Goal: Information Seeking & Learning: Learn about a topic

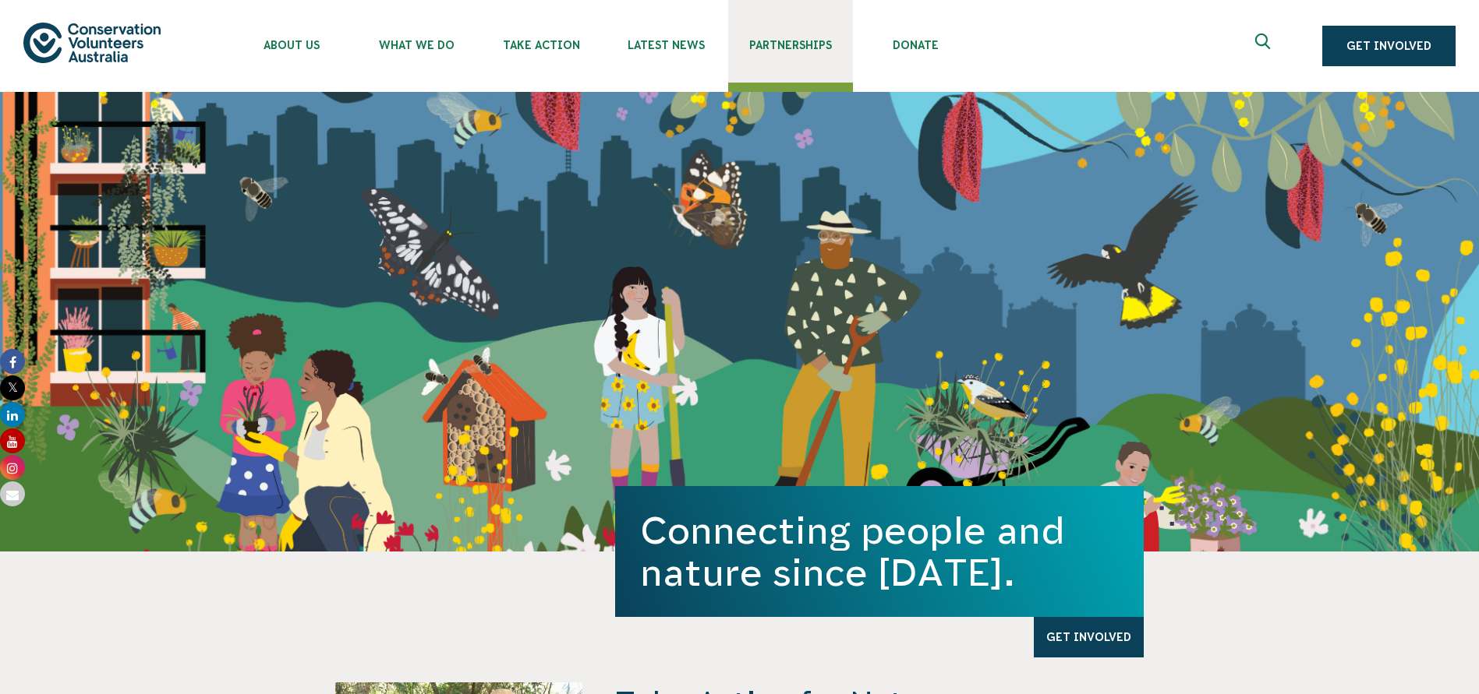
click at [804, 41] on span "Partnerships" at bounding box center [790, 45] width 125 height 12
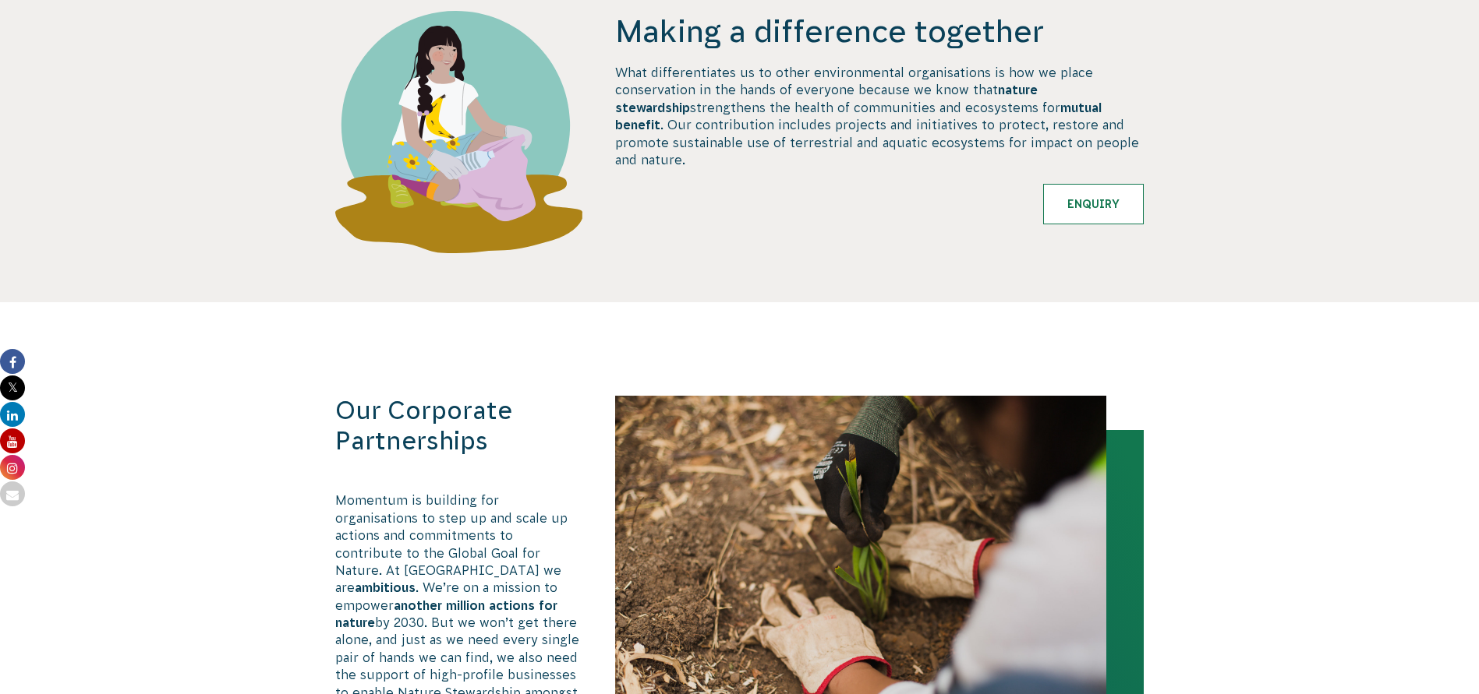
scroll to position [857, 0]
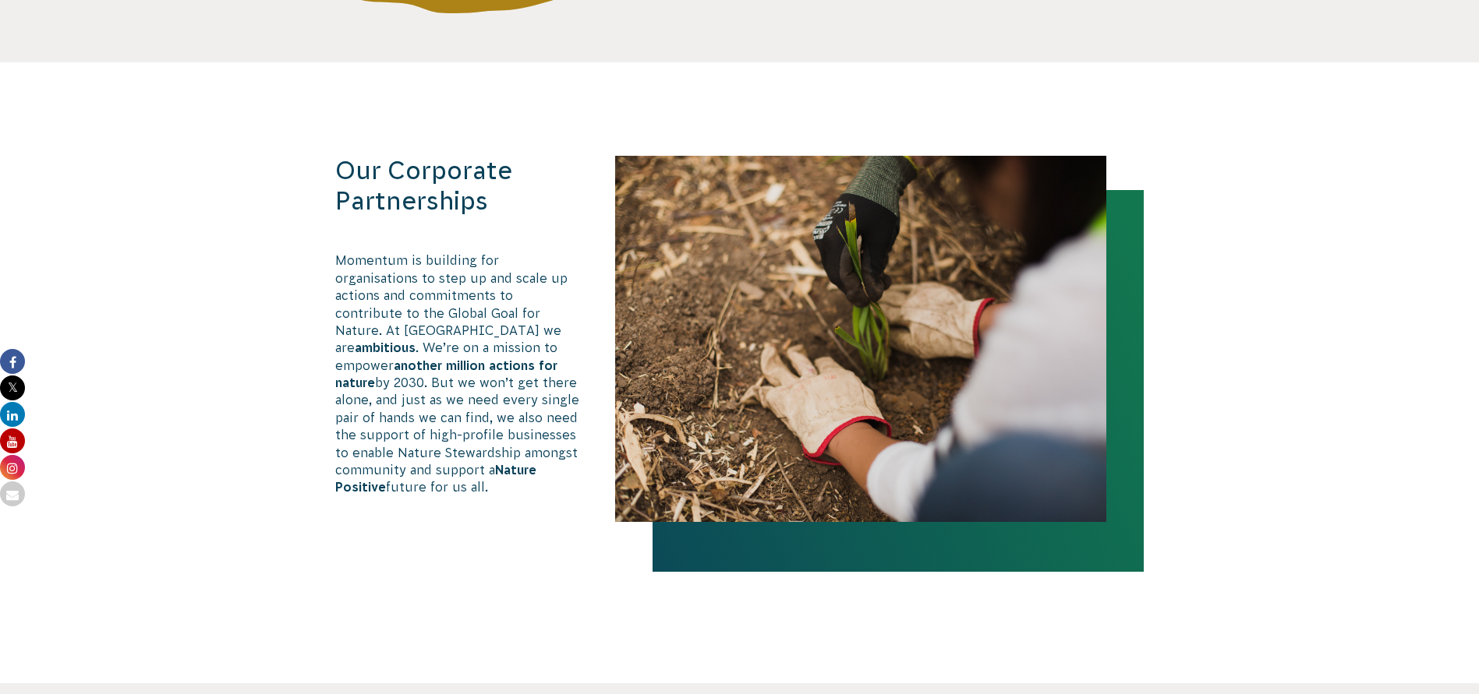
click at [495, 331] on p "Momentum is building for organisations to step up and scale up actions and comm…" at bounding box center [459, 374] width 248 height 244
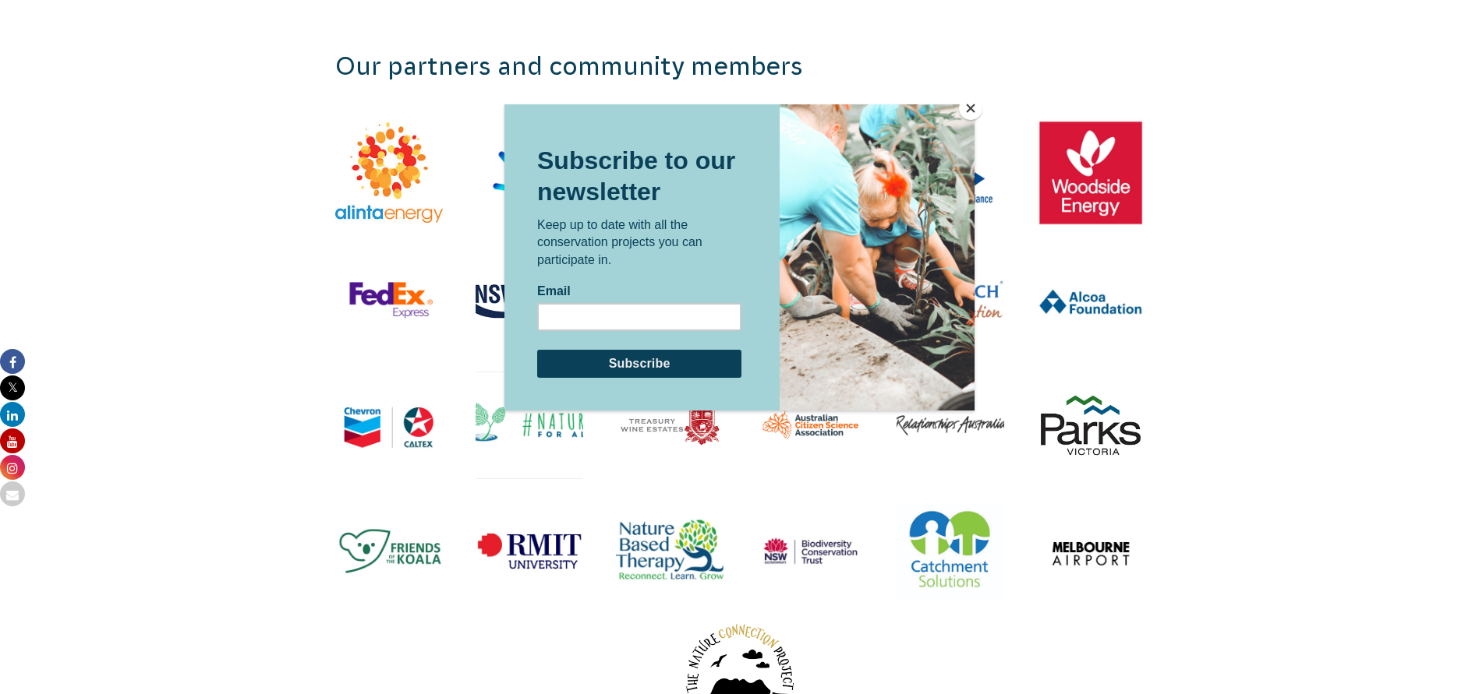
scroll to position [1715, 0]
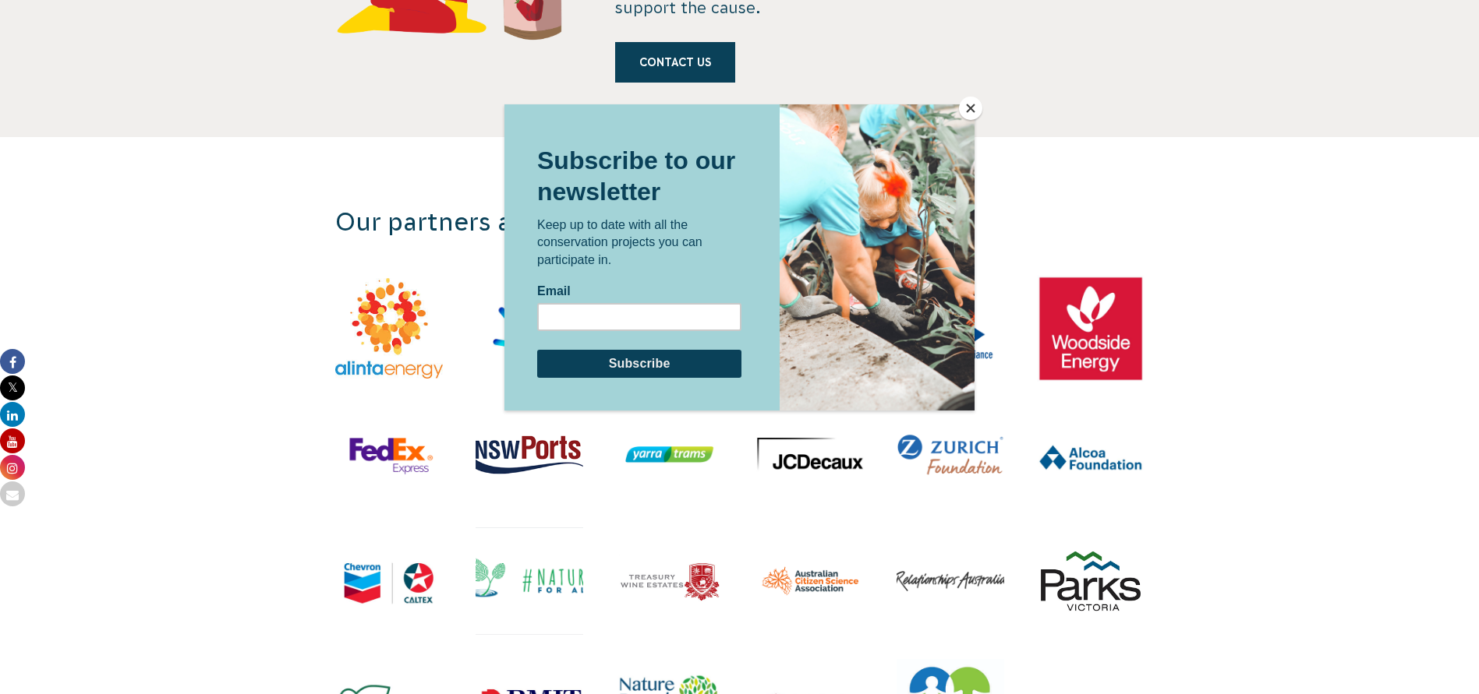
click at [967, 103] on button "Close" at bounding box center [970, 108] width 23 height 23
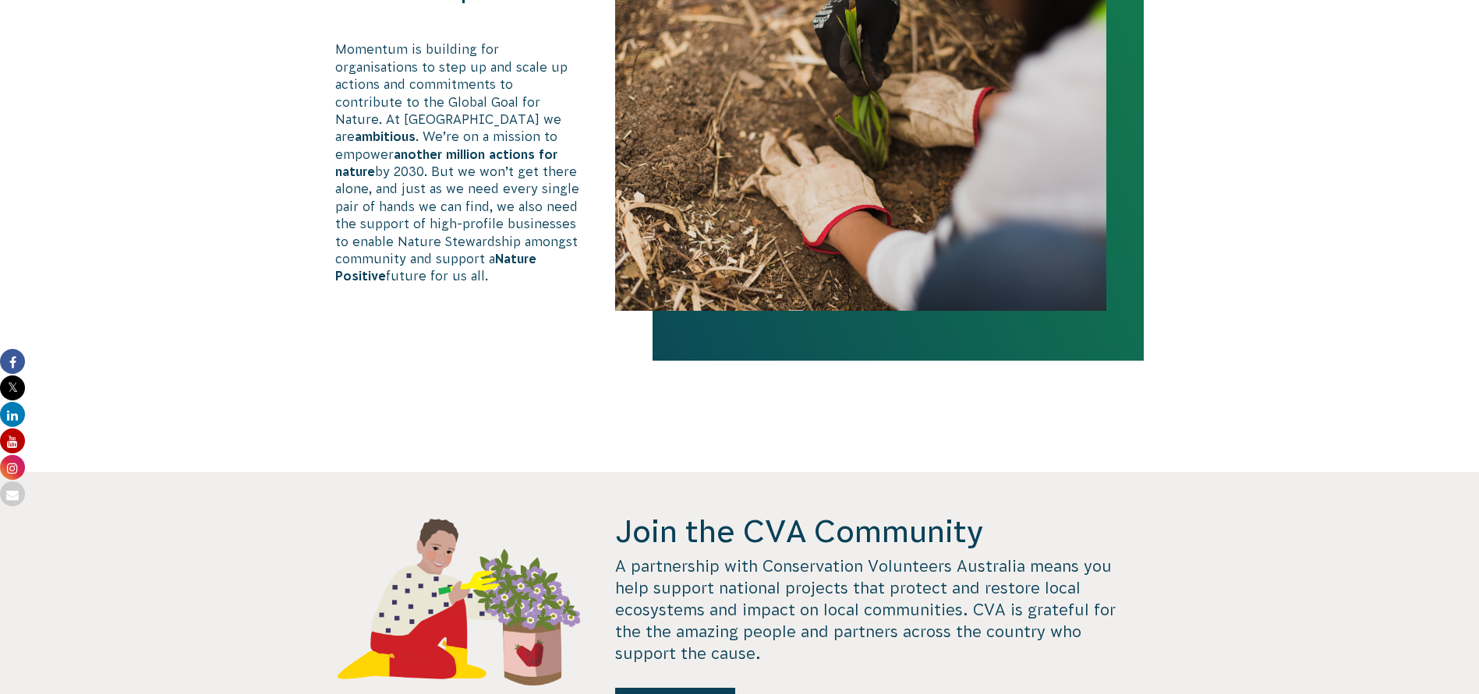
scroll to position [935, 0]
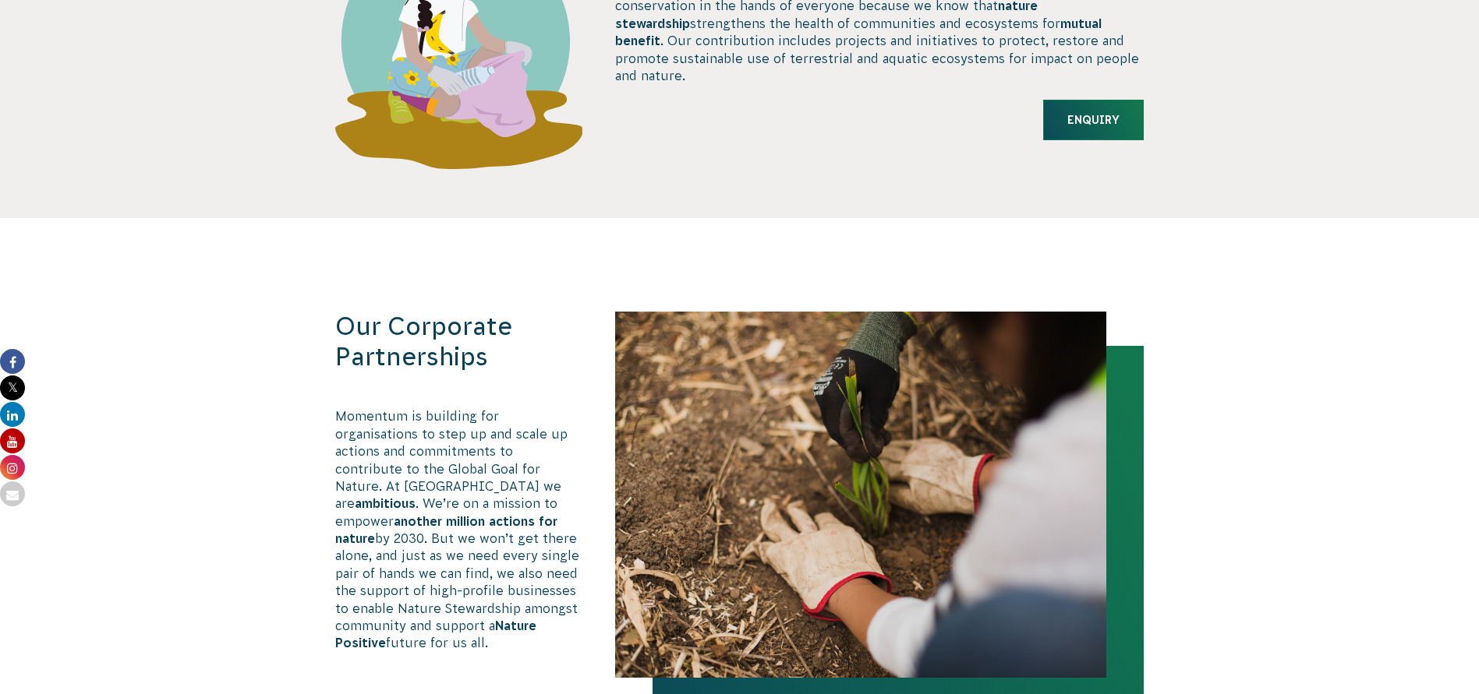
click at [1097, 116] on link "Enquiry" at bounding box center [1093, 120] width 101 height 41
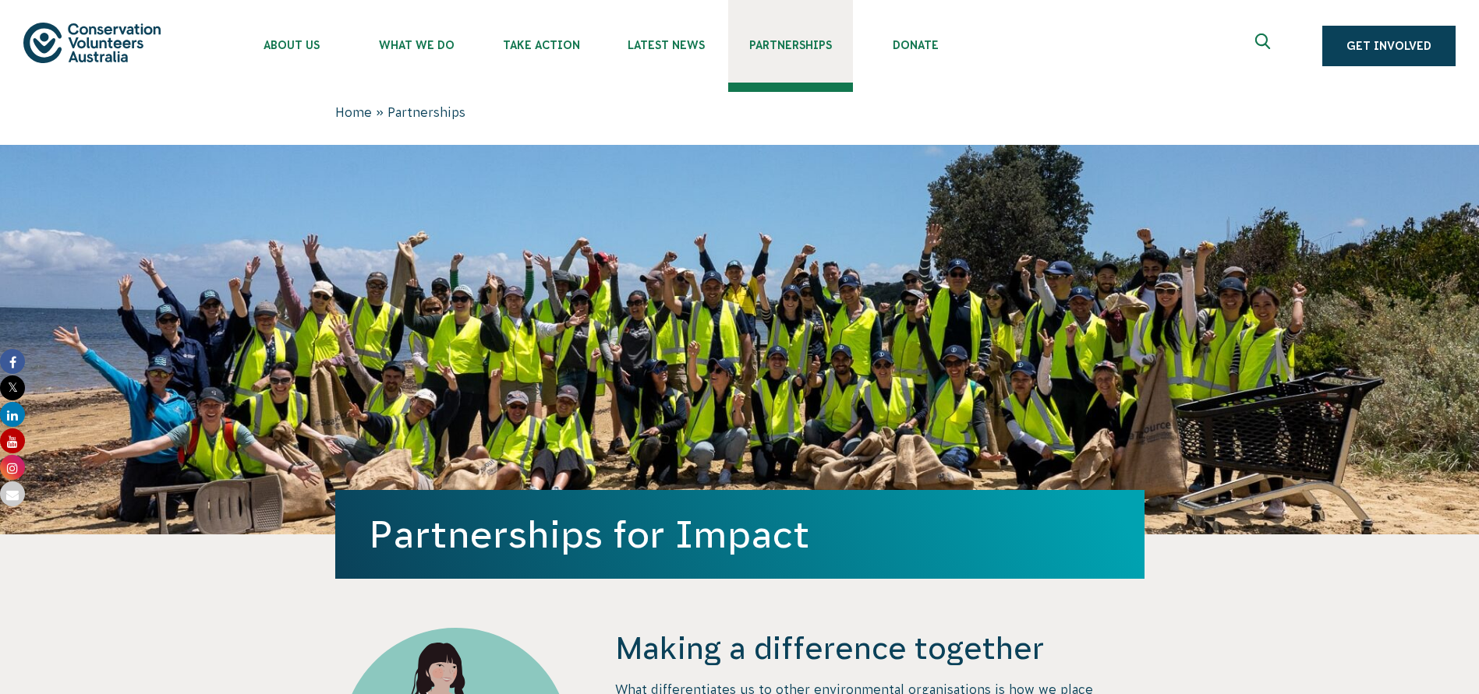
click at [776, 47] on span "Partnerships" at bounding box center [790, 45] width 125 height 12
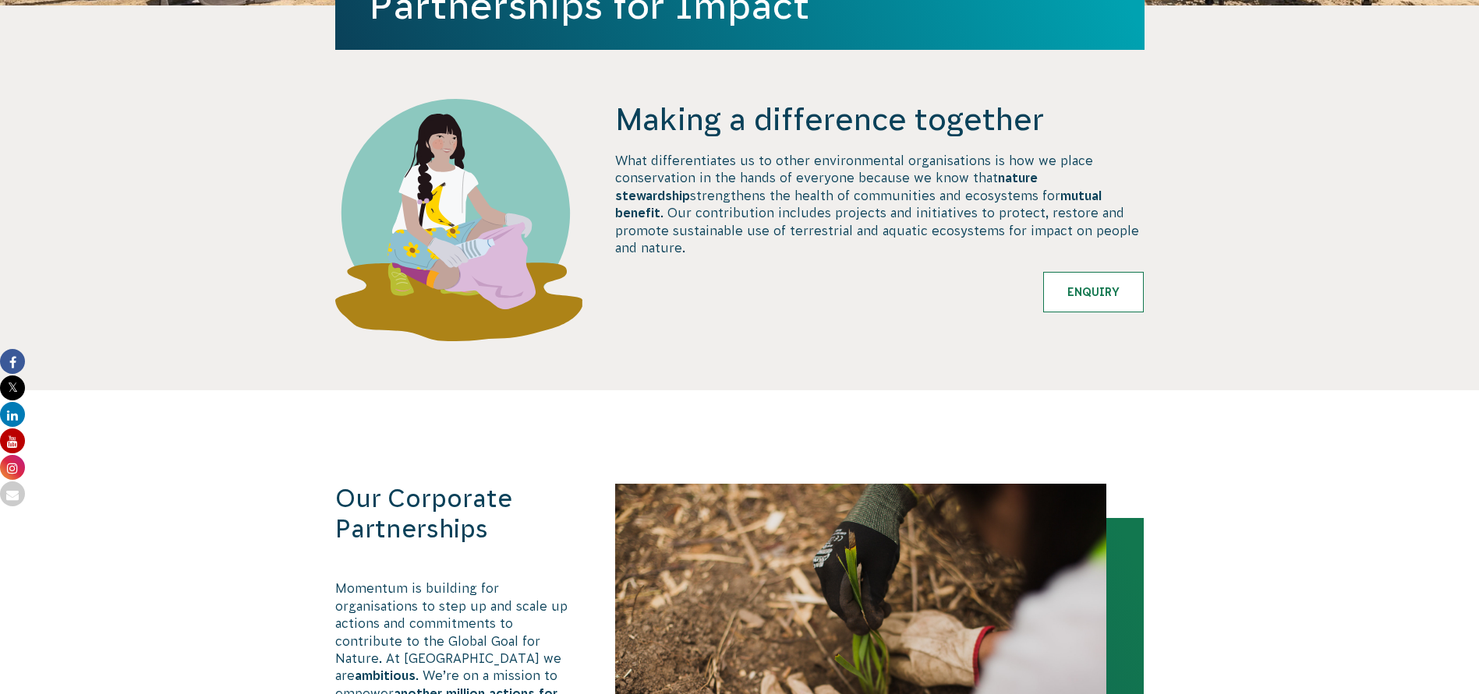
scroll to position [312, 0]
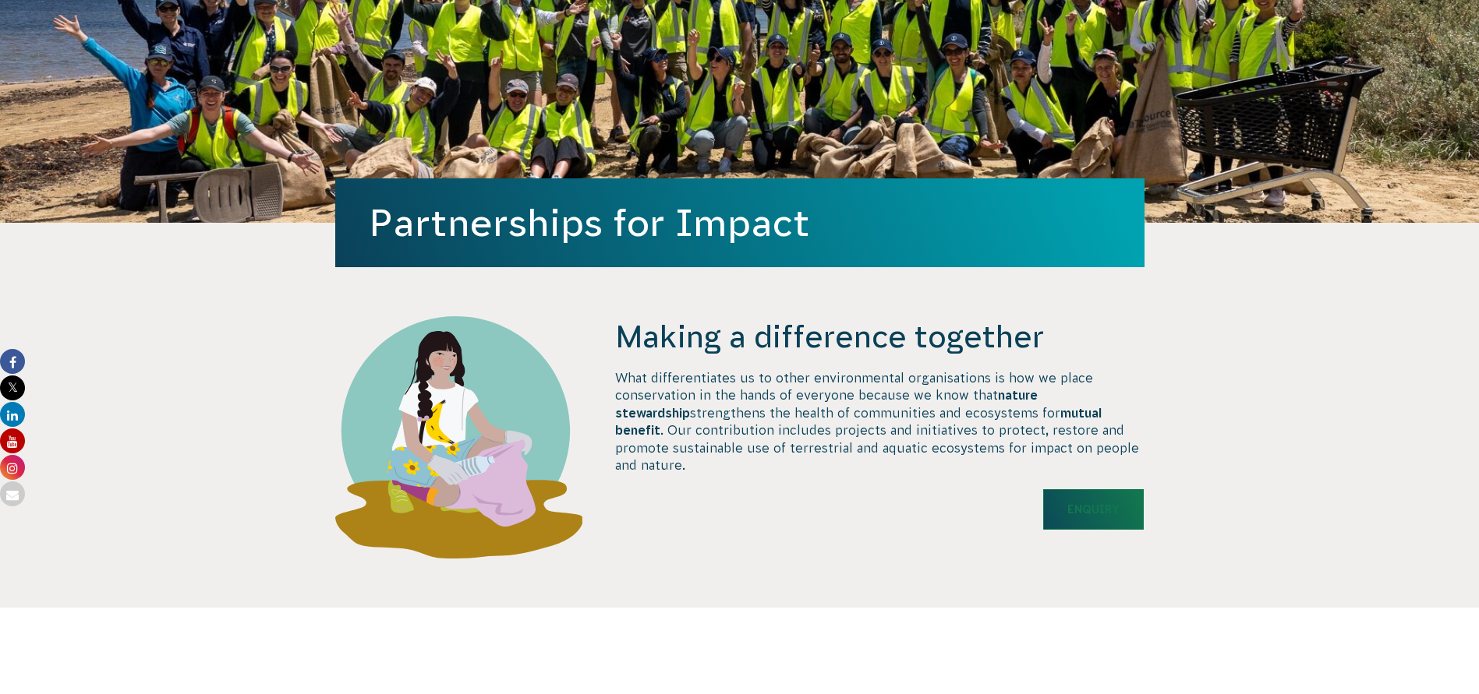
click at [1085, 499] on link "Enquiry" at bounding box center [1093, 509] width 101 height 41
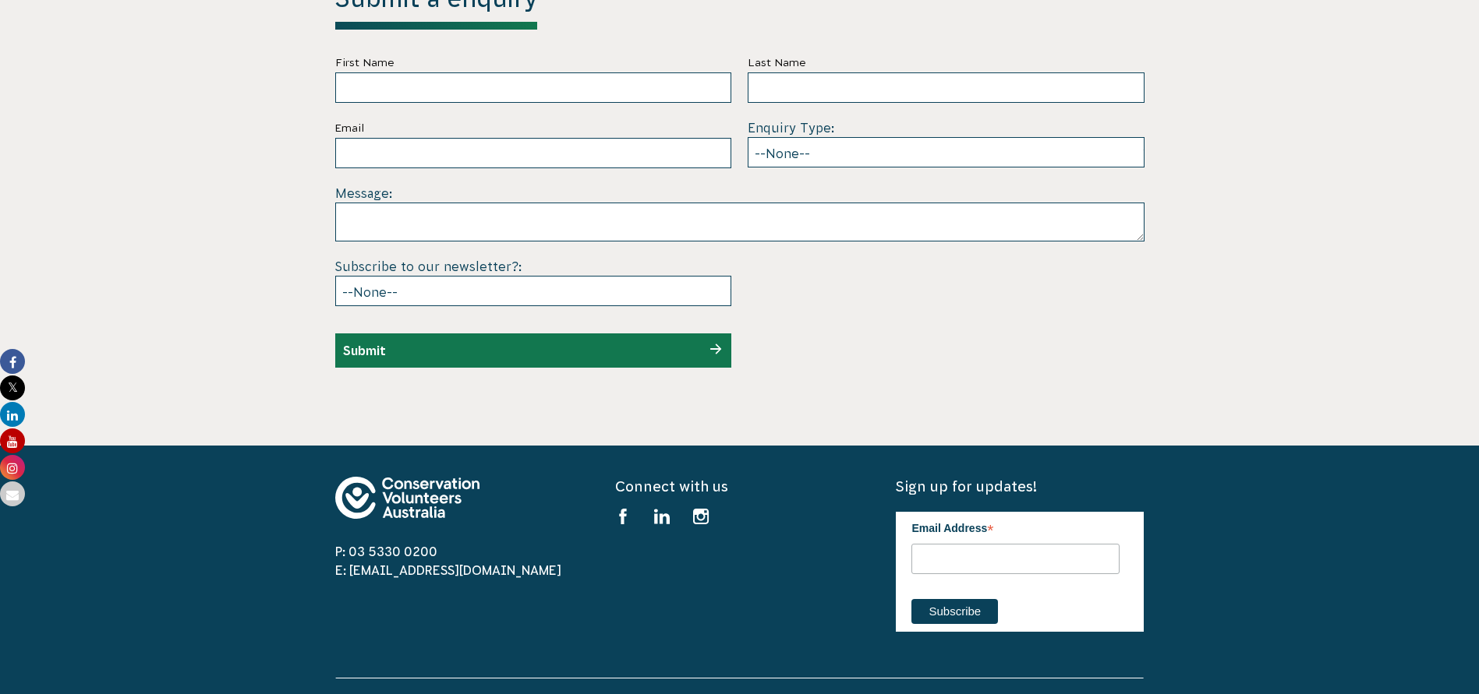
scroll to position [4581, 0]
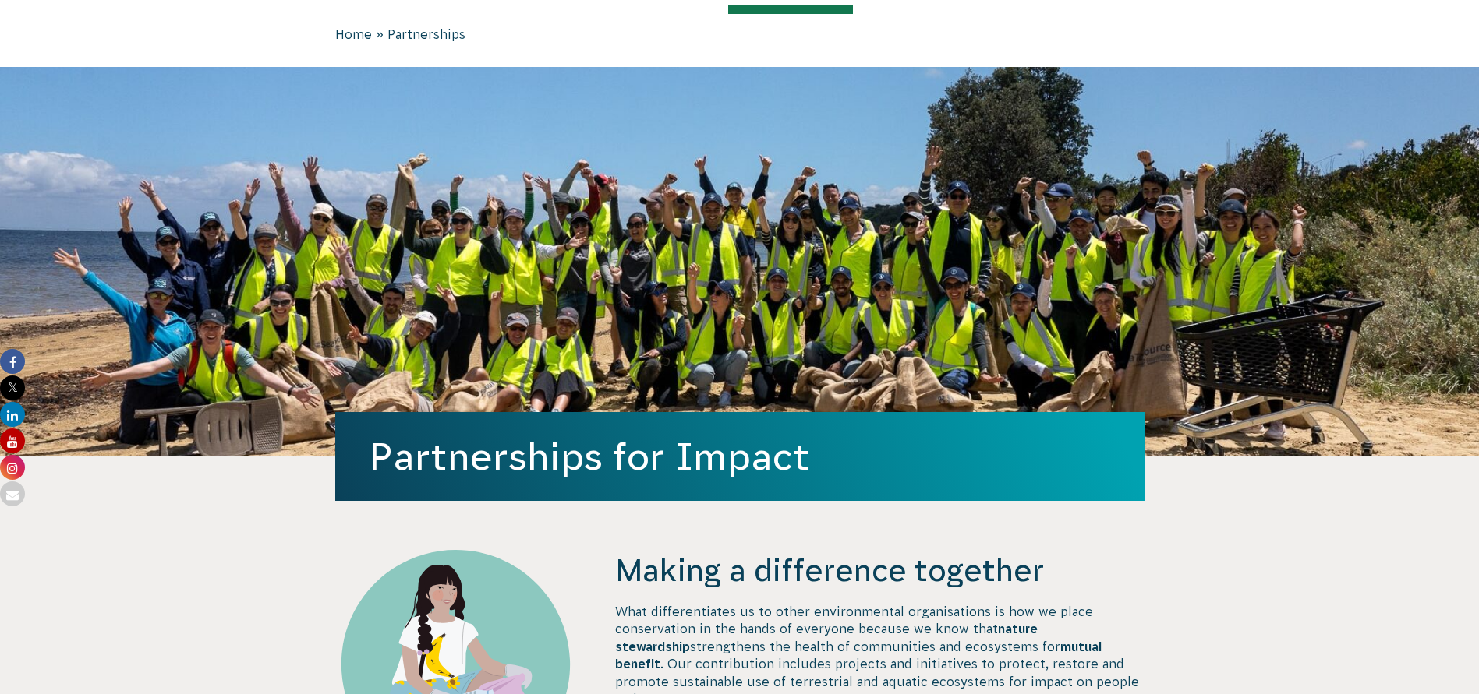
scroll to position [234, 0]
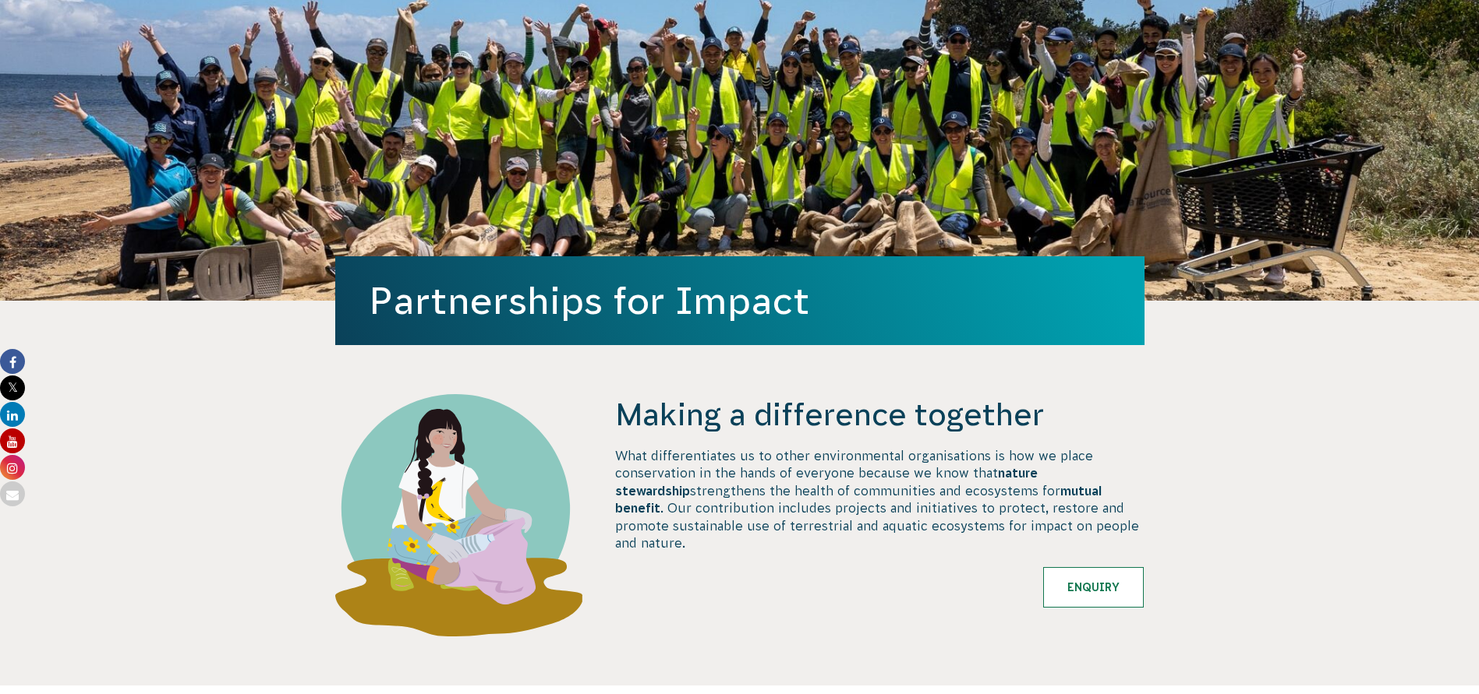
click at [842, 609] on div "Making a difference together What differentiates us to other environmental orga…" at bounding box center [879, 540] width 528 height 292
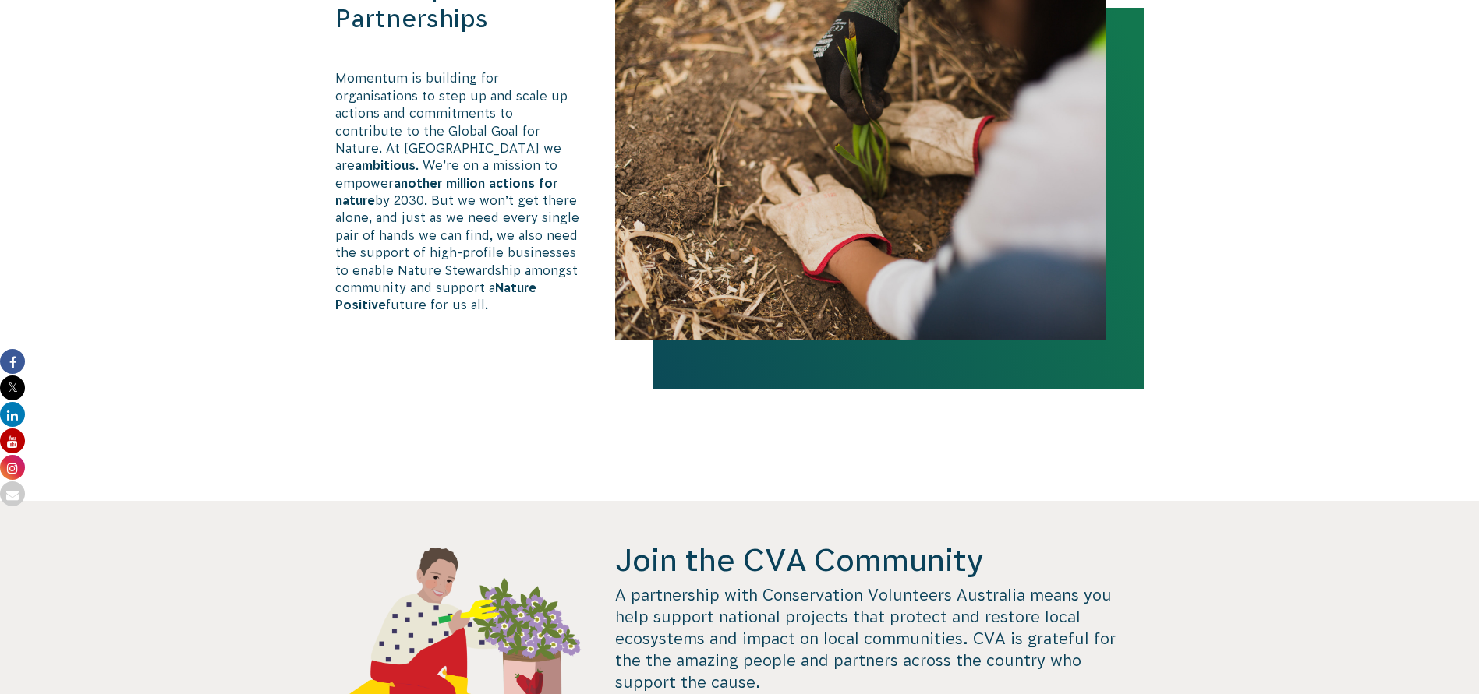
scroll to position [857, 0]
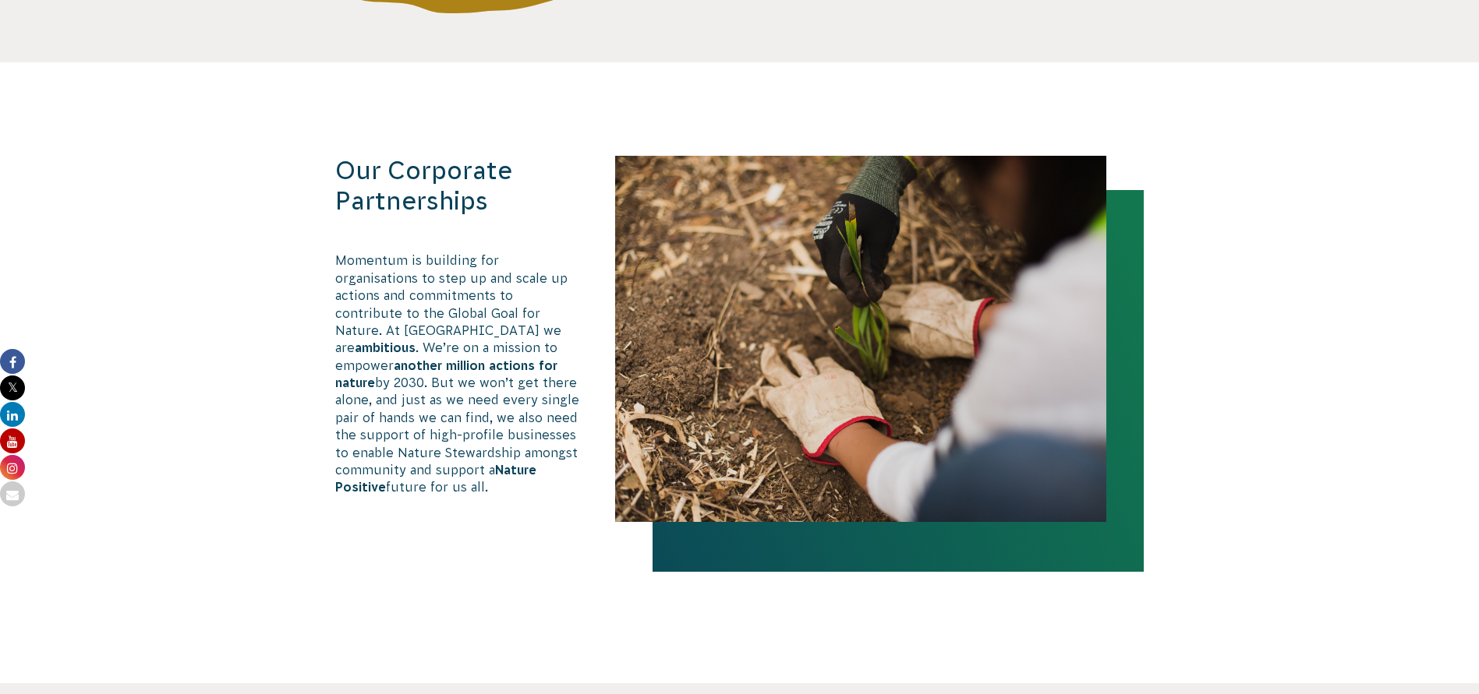
click at [752, 293] on img at bounding box center [860, 339] width 491 height 366
click at [372, 175] on h3 "Our Corporate Partnerships" at bounding box center [459, 186] width 248 height 61
click at [442, 367] on p "Momentum is building for organisations to step up and scale up actions and comm…" at bounding box center [459, 374] width 248 height 244
click at [504, 463] on strong "Nature Positive" at bounding box center [435, 478] width 201 height 31
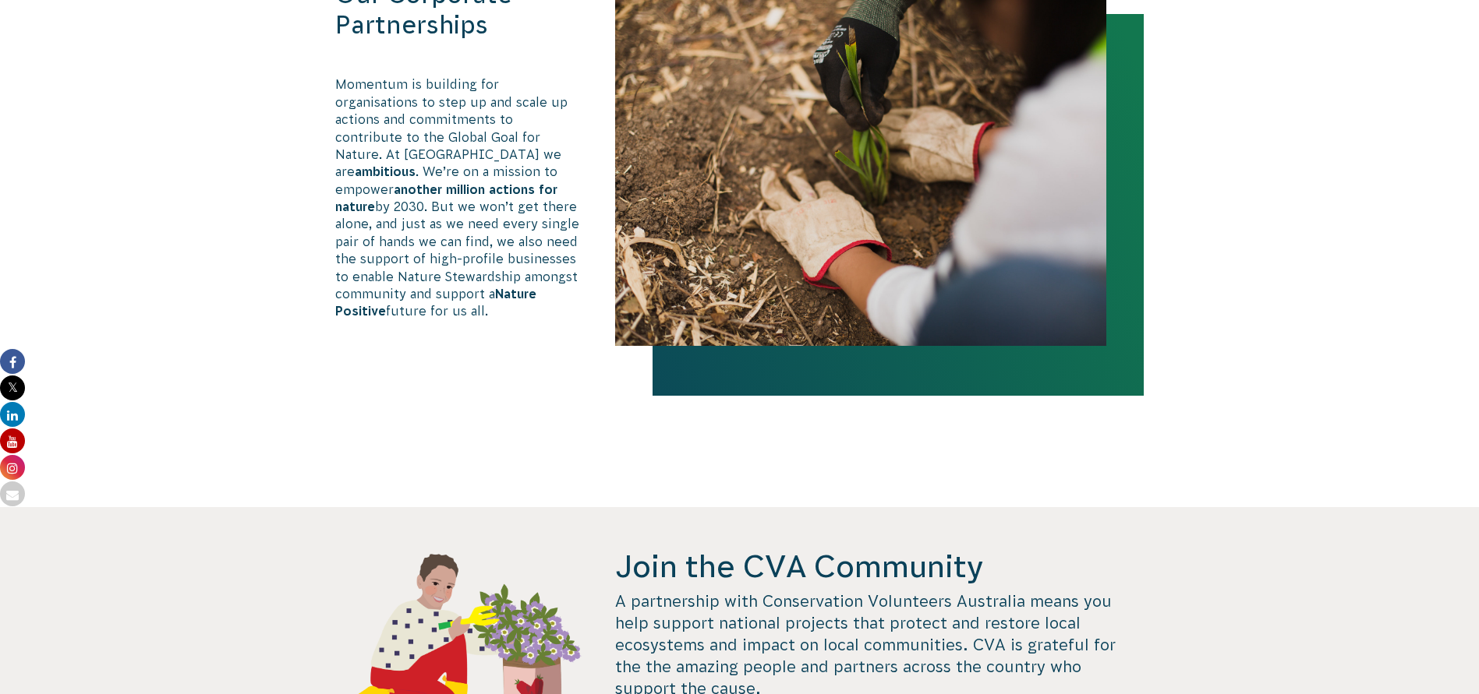
scroll to position [1247, 0]
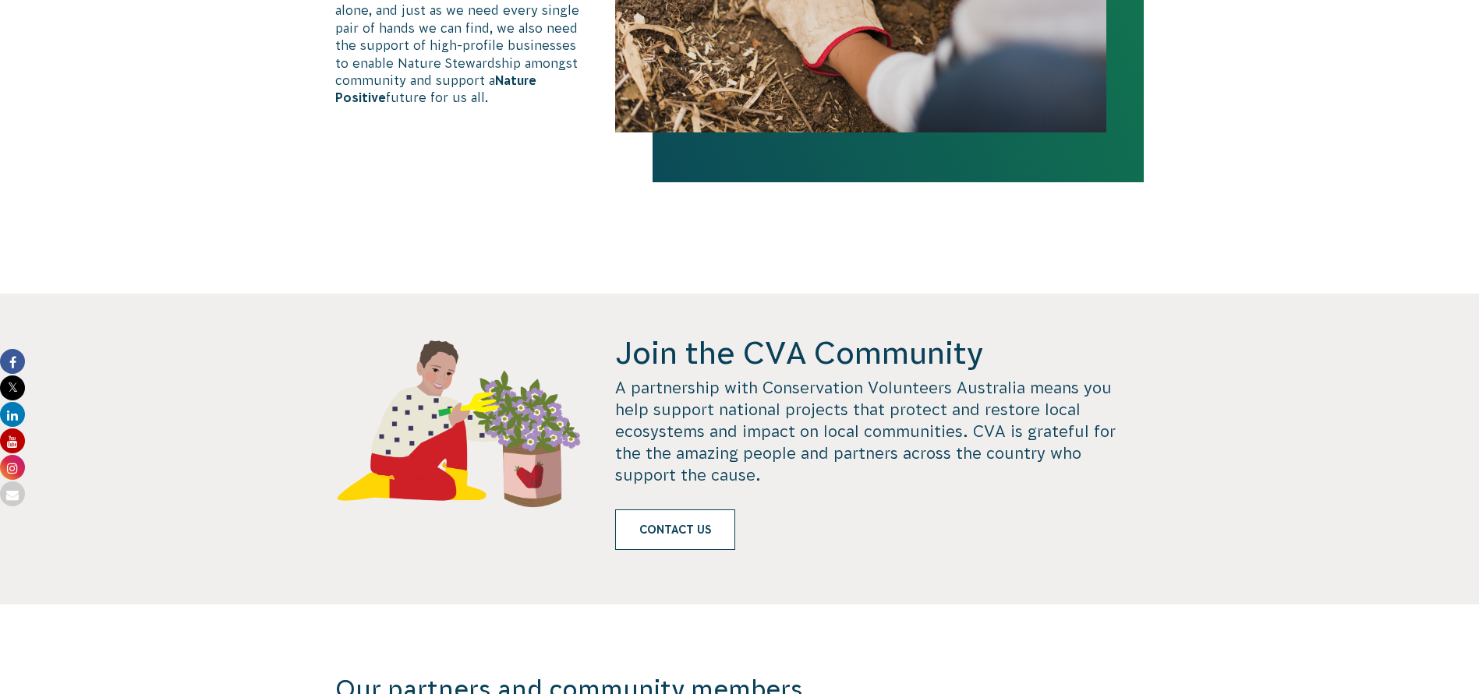
click at [696, 518] on link "Contact us" at bounding box center [675, 530] width 120 height 41
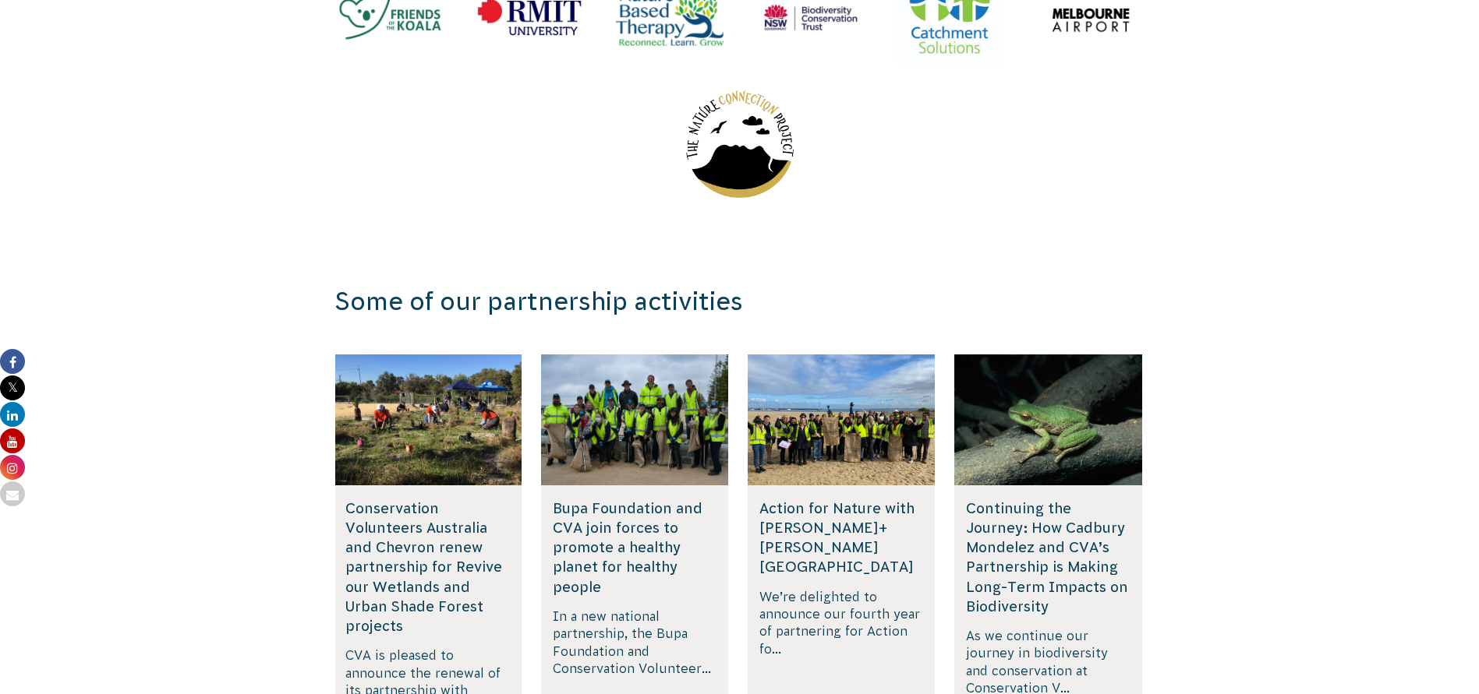
scroll to position [2320, 0]
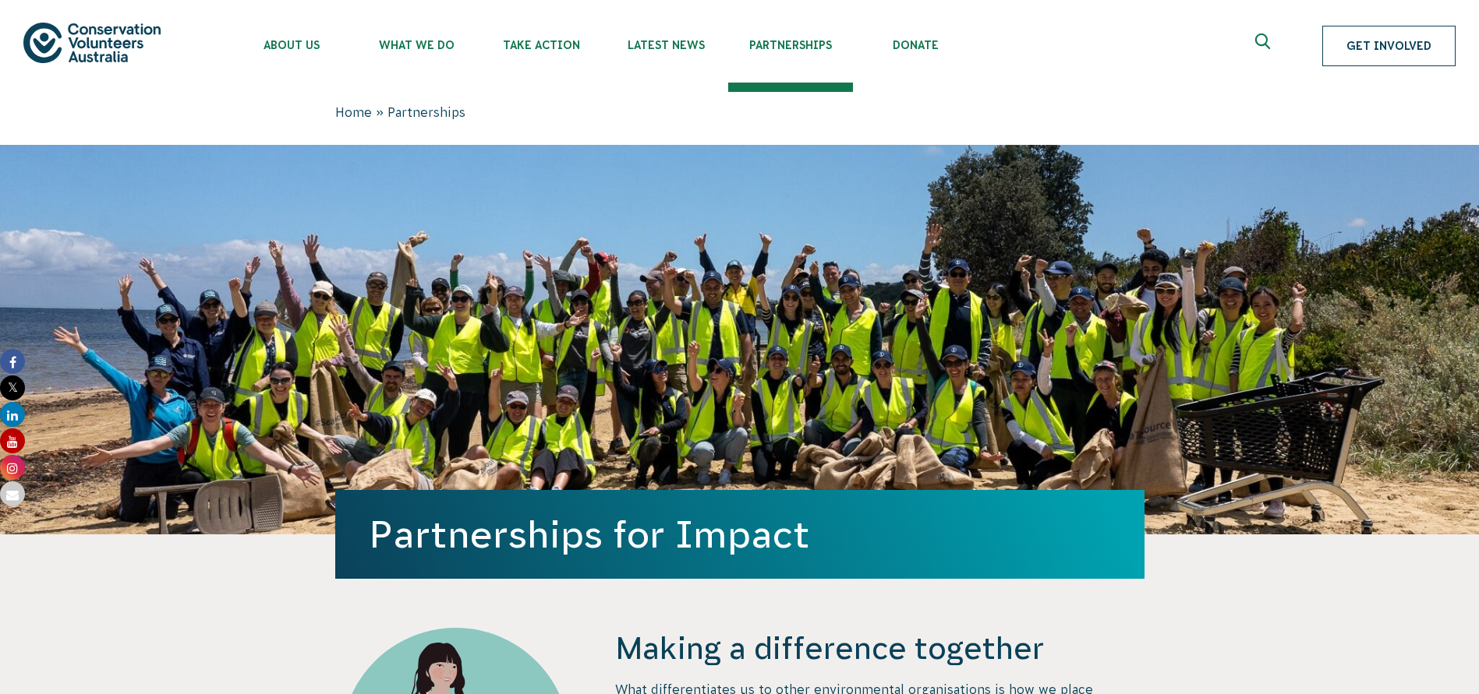
click at [1369, 48] on link "Get Involved" at bounding box center [1388, 46] width 133 height 41
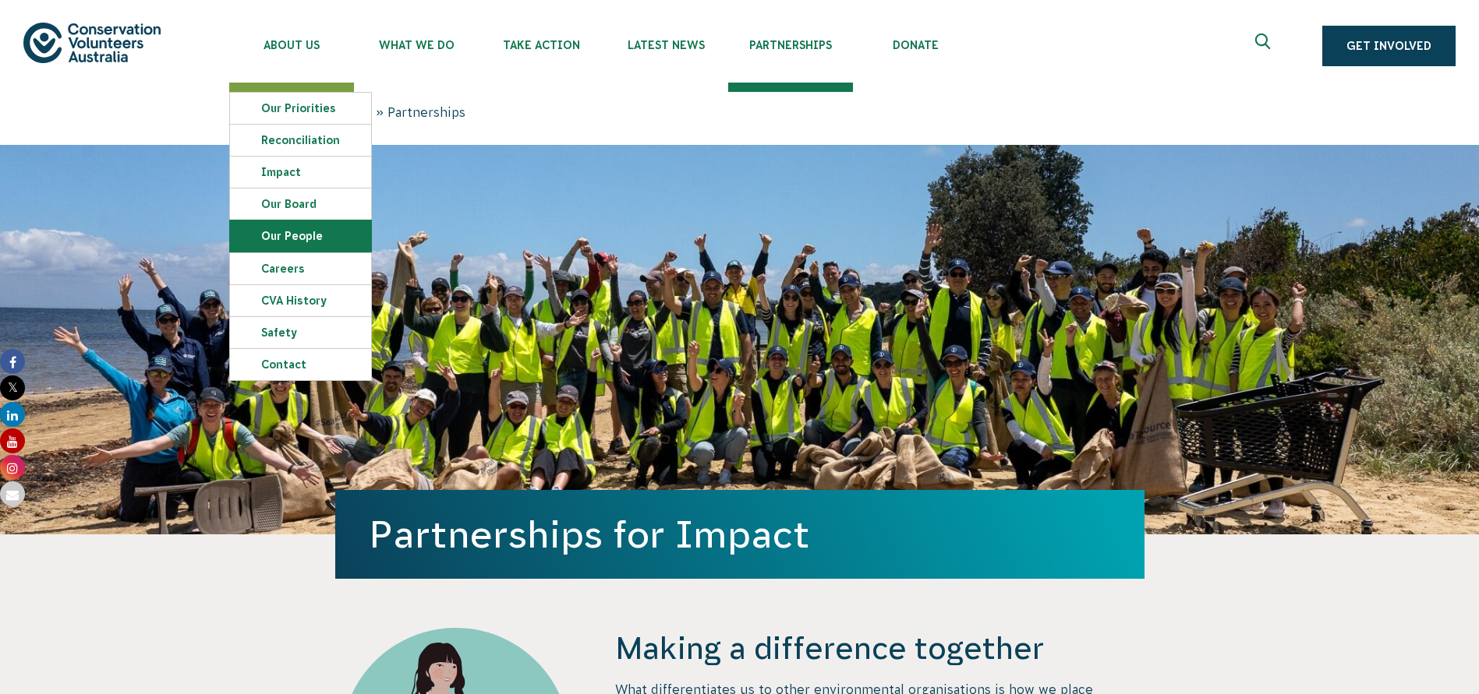
click at [288, 237] on link "Our People" at bounding box center [300, 236] width 141 height 31
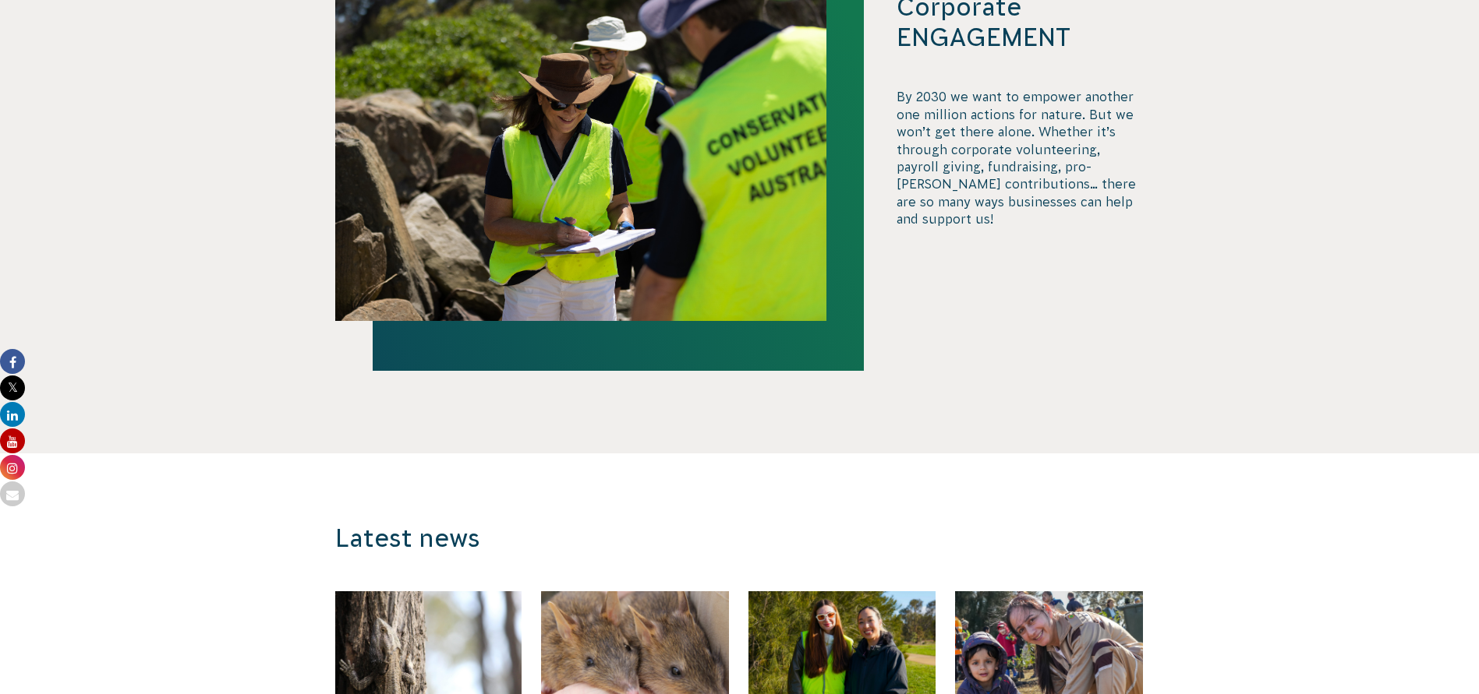
scroll to position [2285, 0]
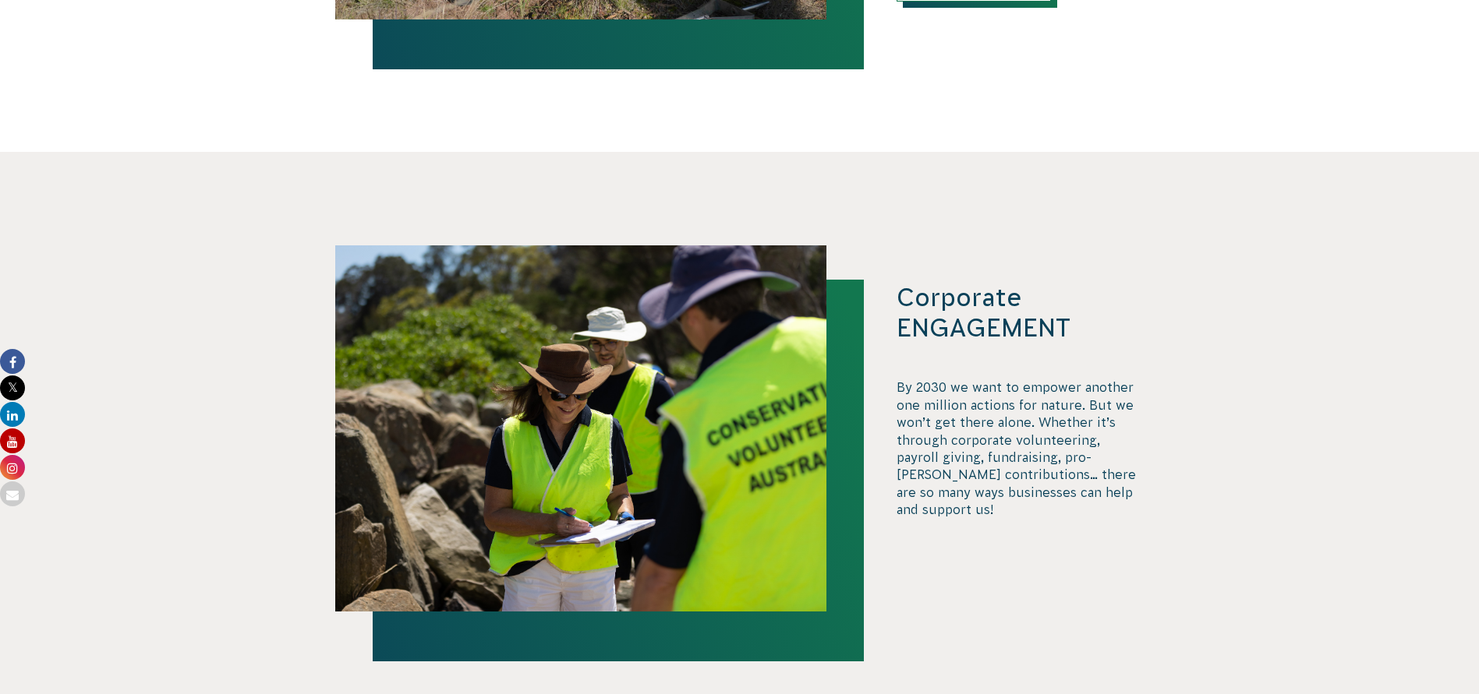
click at [994, 320] on h3 "Corporate ENGAGEMENT" at bounding box center [1020, 313] width 248 height 61
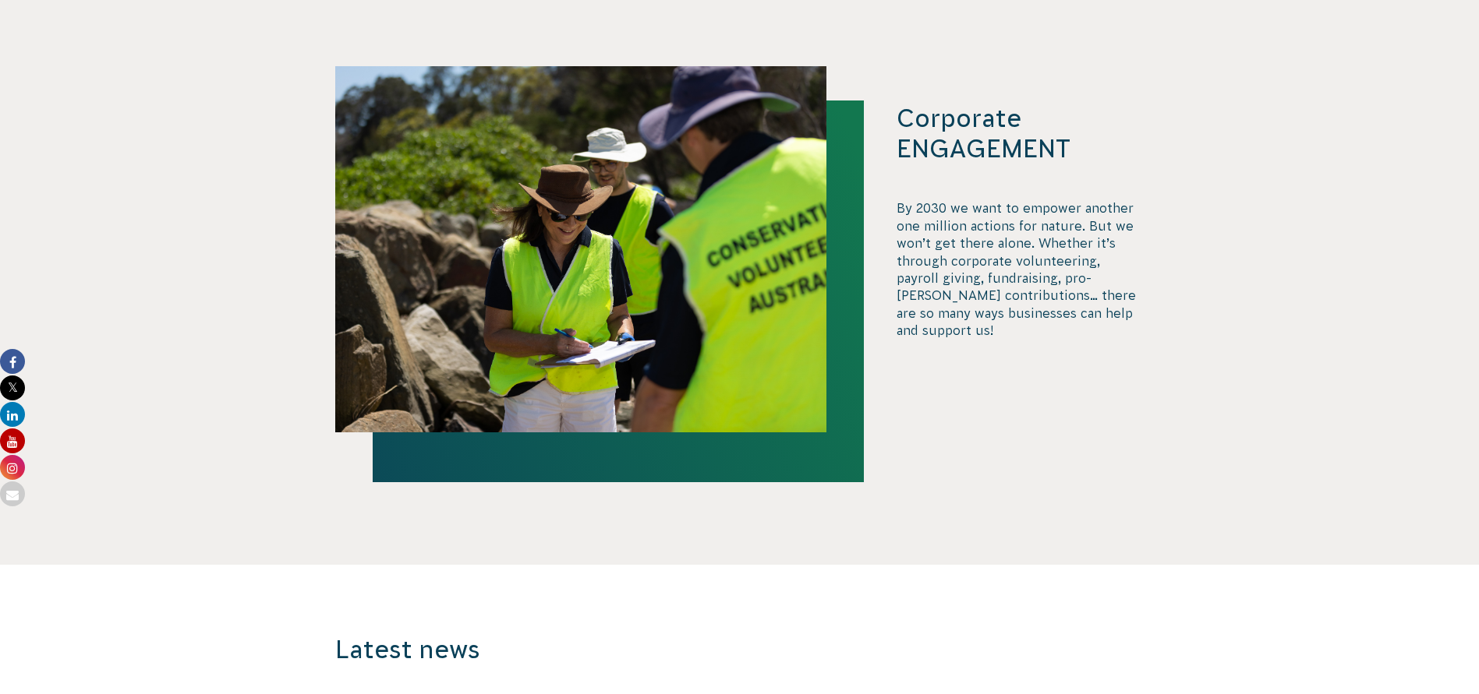
scroll to position [2675, 0]
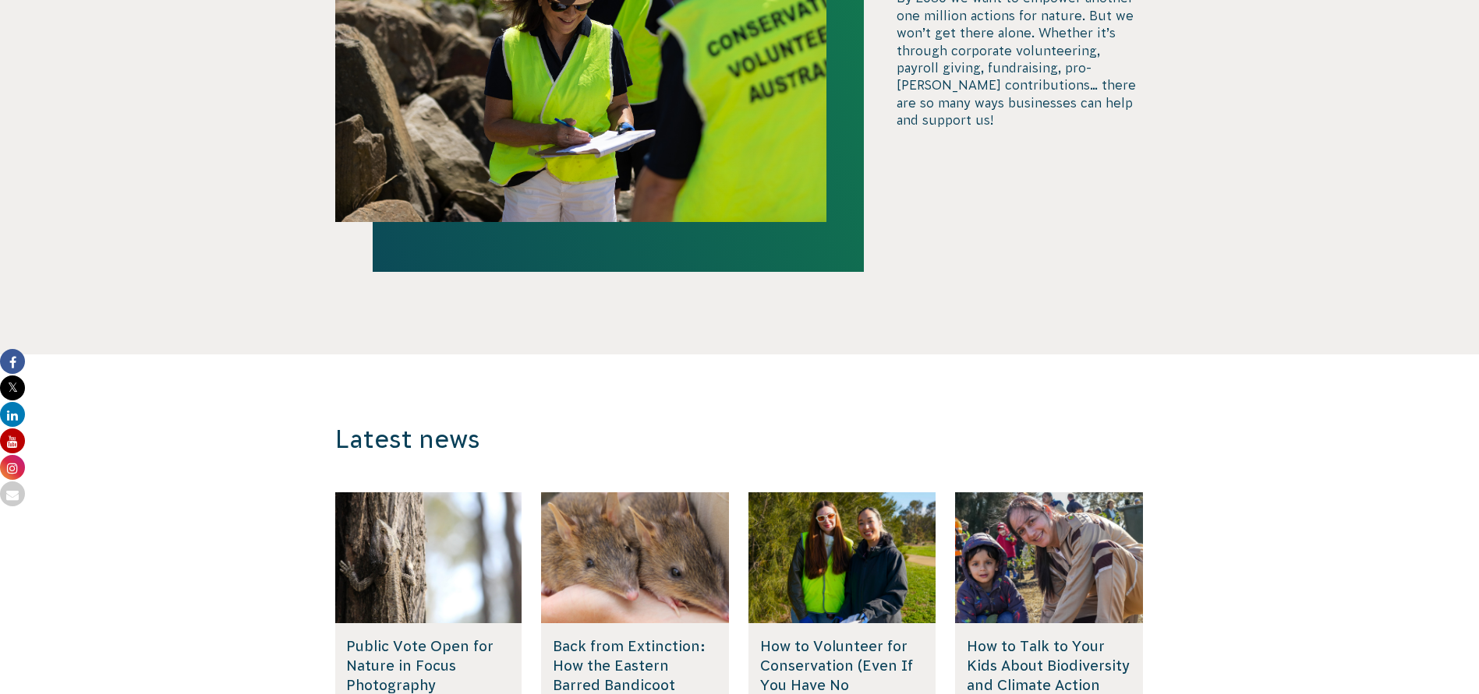
click at [971, 288] on section "Corporate ENGAGEMENT By 2030 we want to empower another one million actions for…" at bounding box center [739, 58] width 1479 height 592
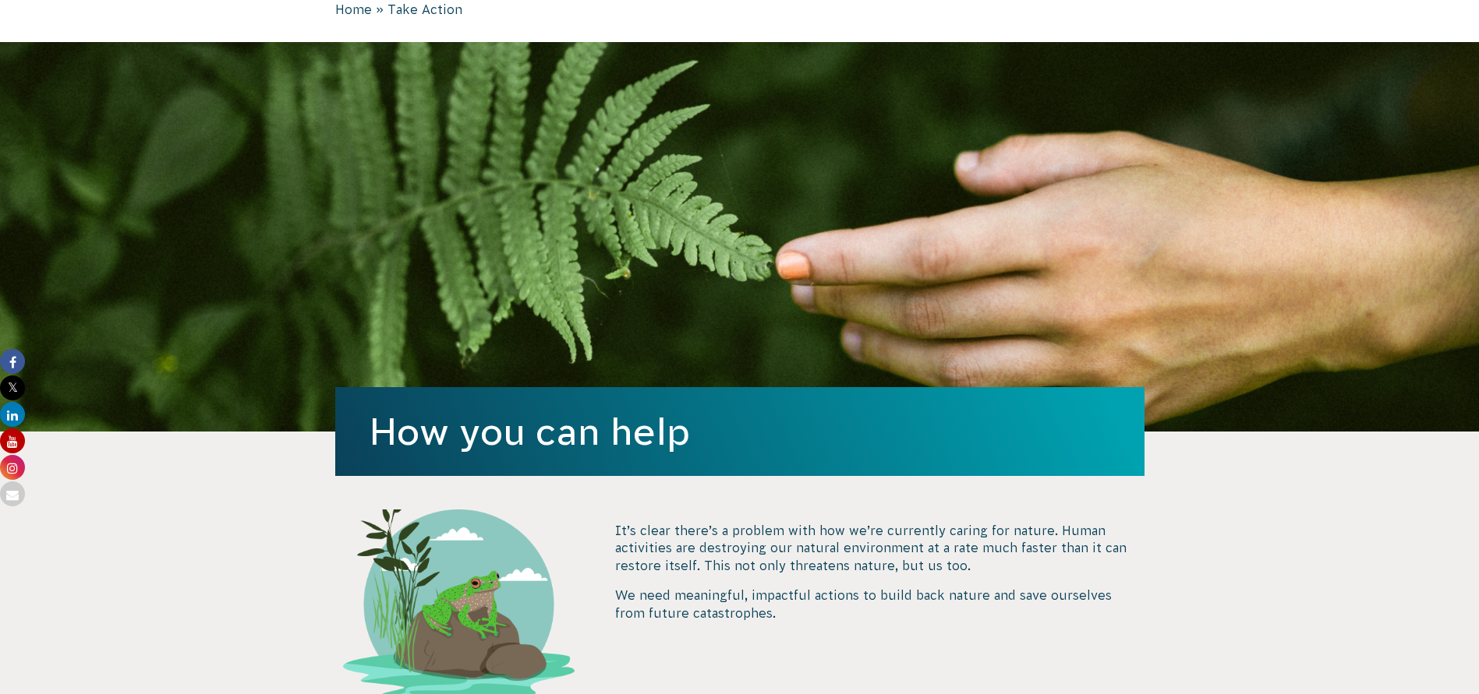
scroll to position [0, 0]
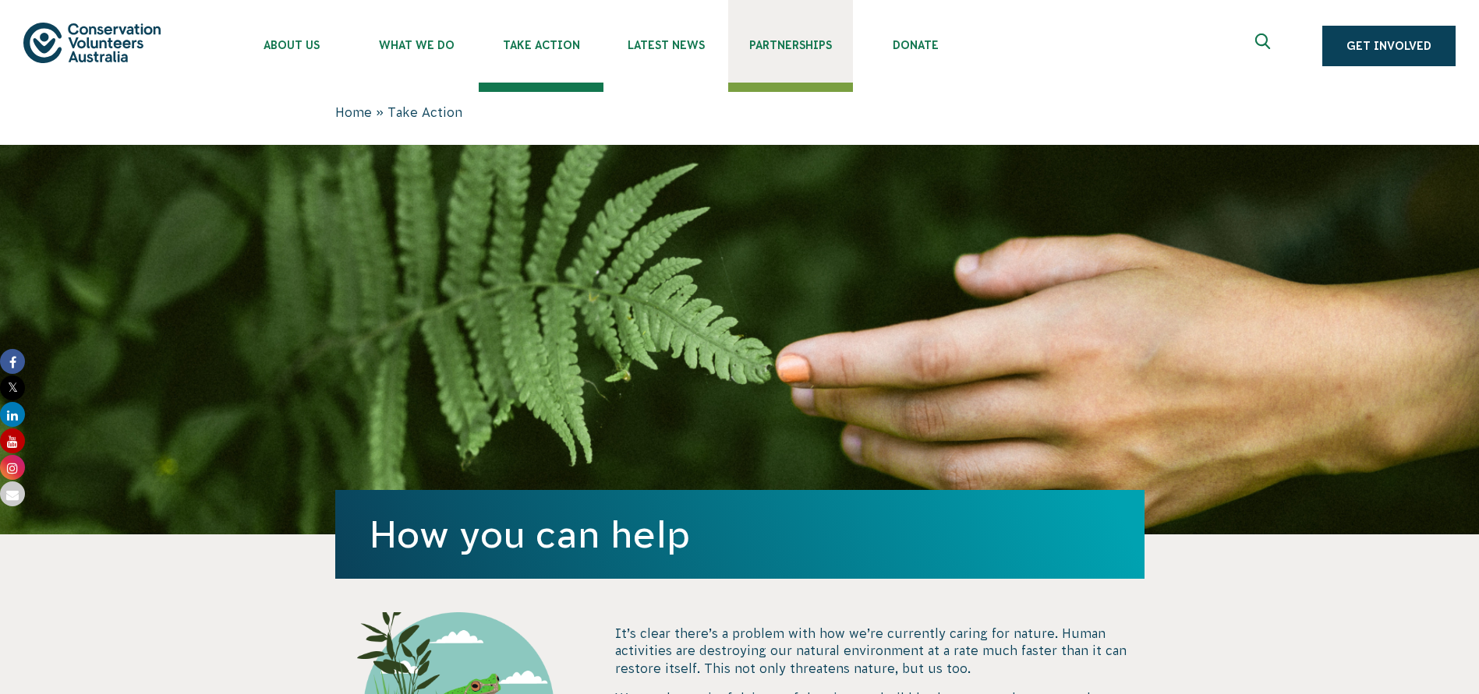
click at [764, 47] on span "Partnerships" at bounding box center [790, 45] width 125 height 12
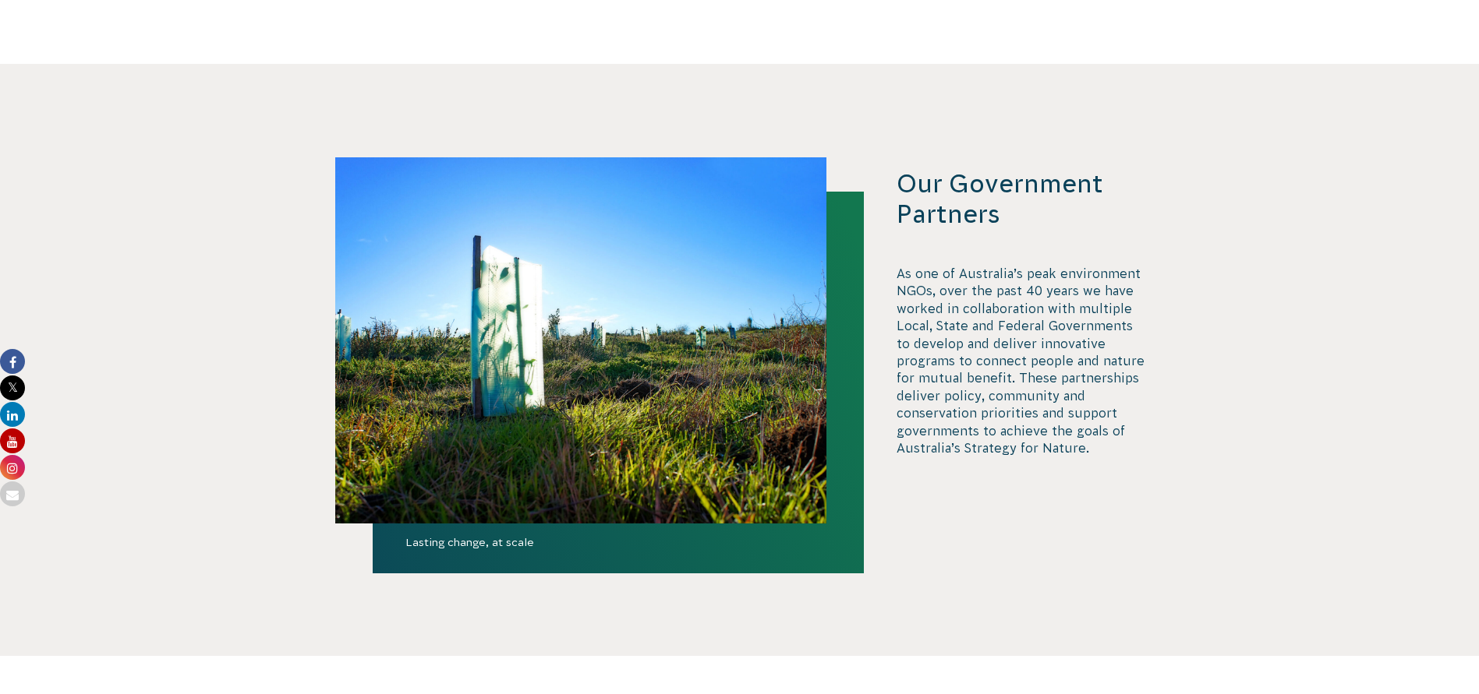
scroll to position [3196, 0]
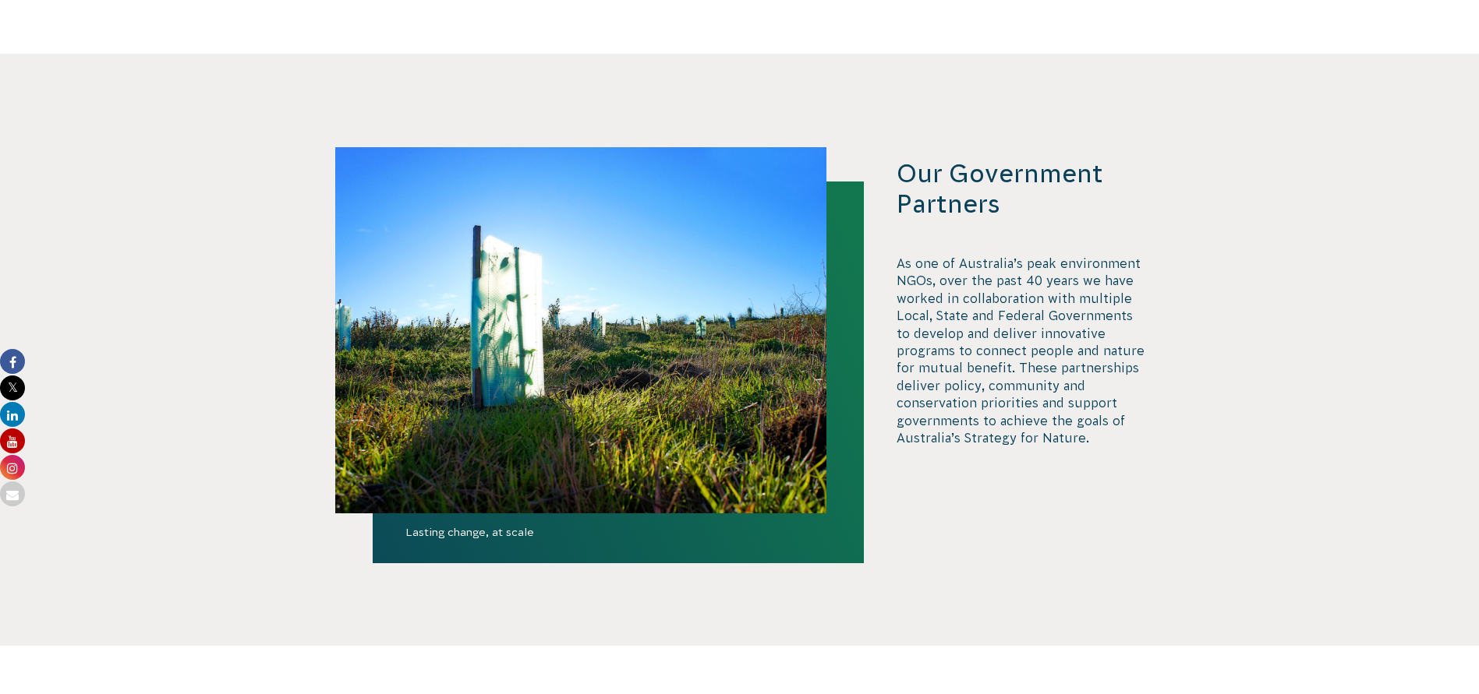
click at [998, 159] on h3 "Our Government Partners" at bounding box center [1020, 189] width 248 height 61
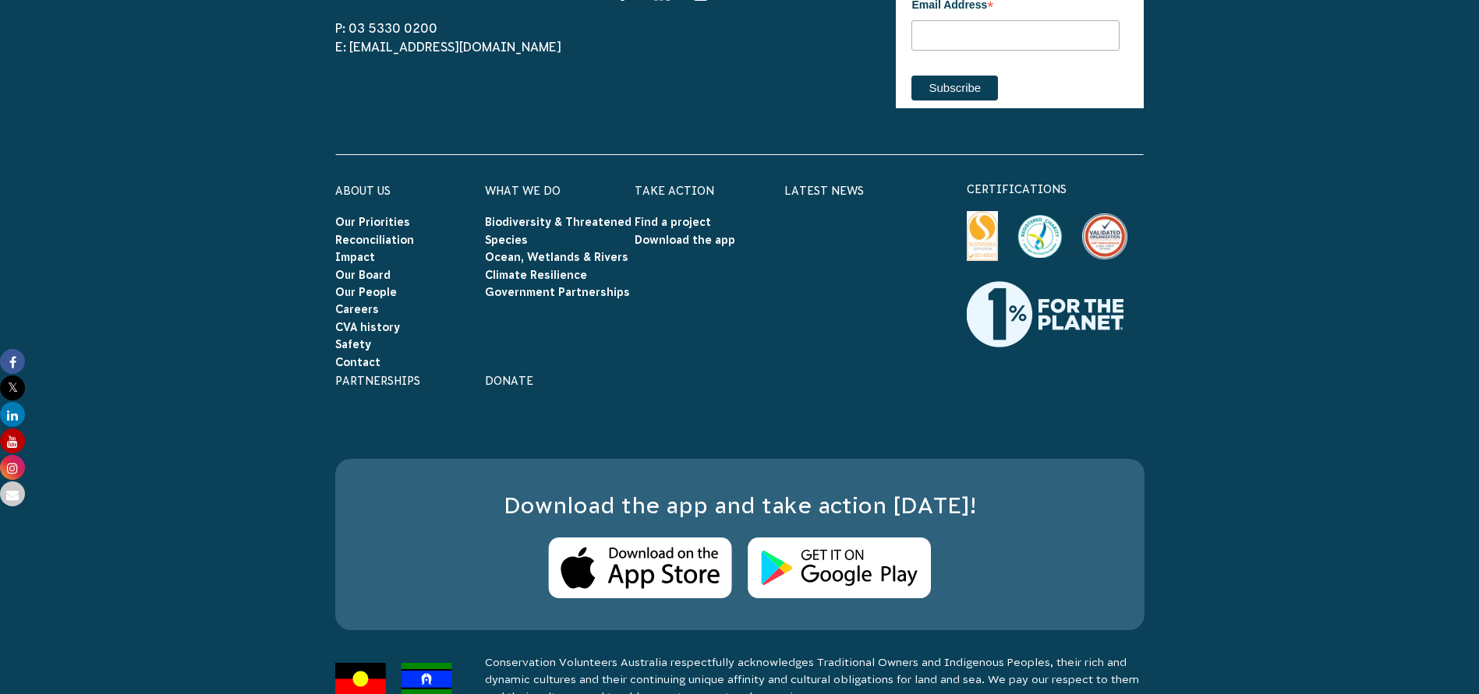
scroll to position [5094, 0]
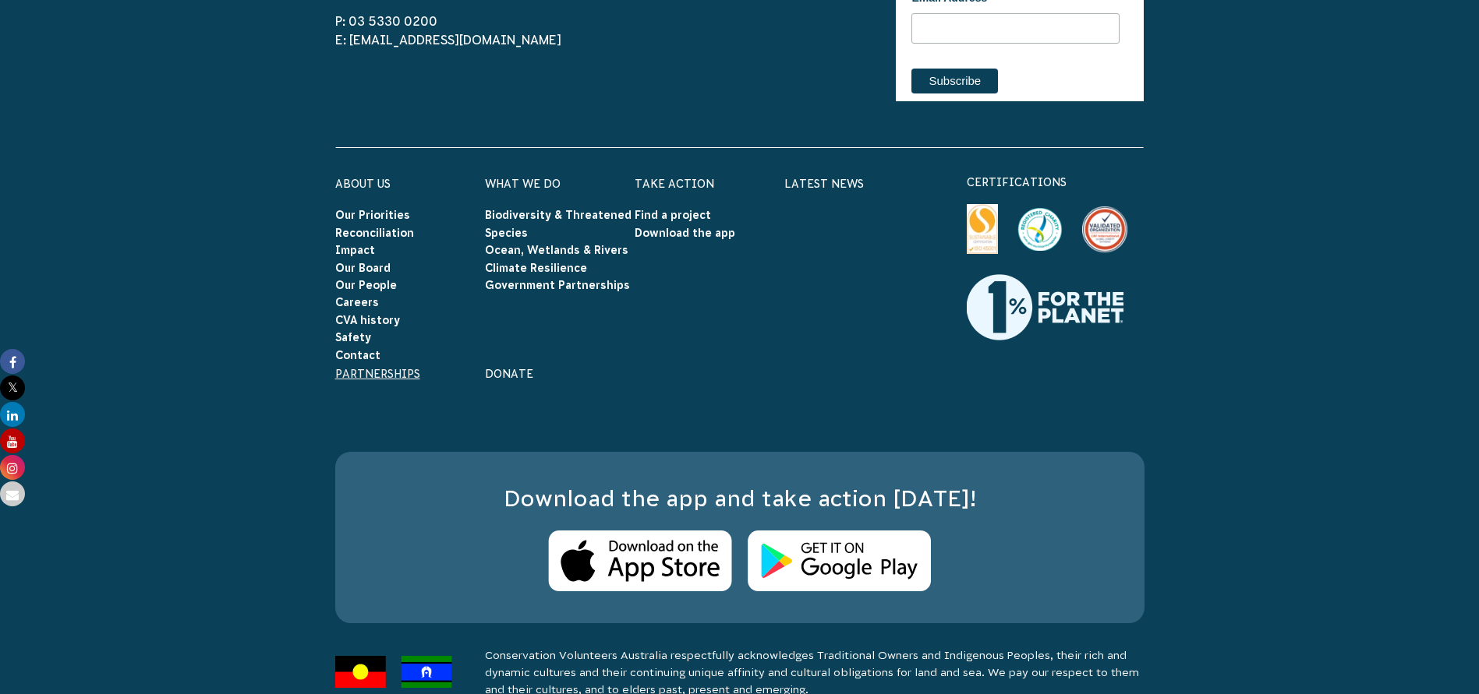
click at [386, 368] on link "Partnerships" at bounding box center [377, 374] width 85 height 12
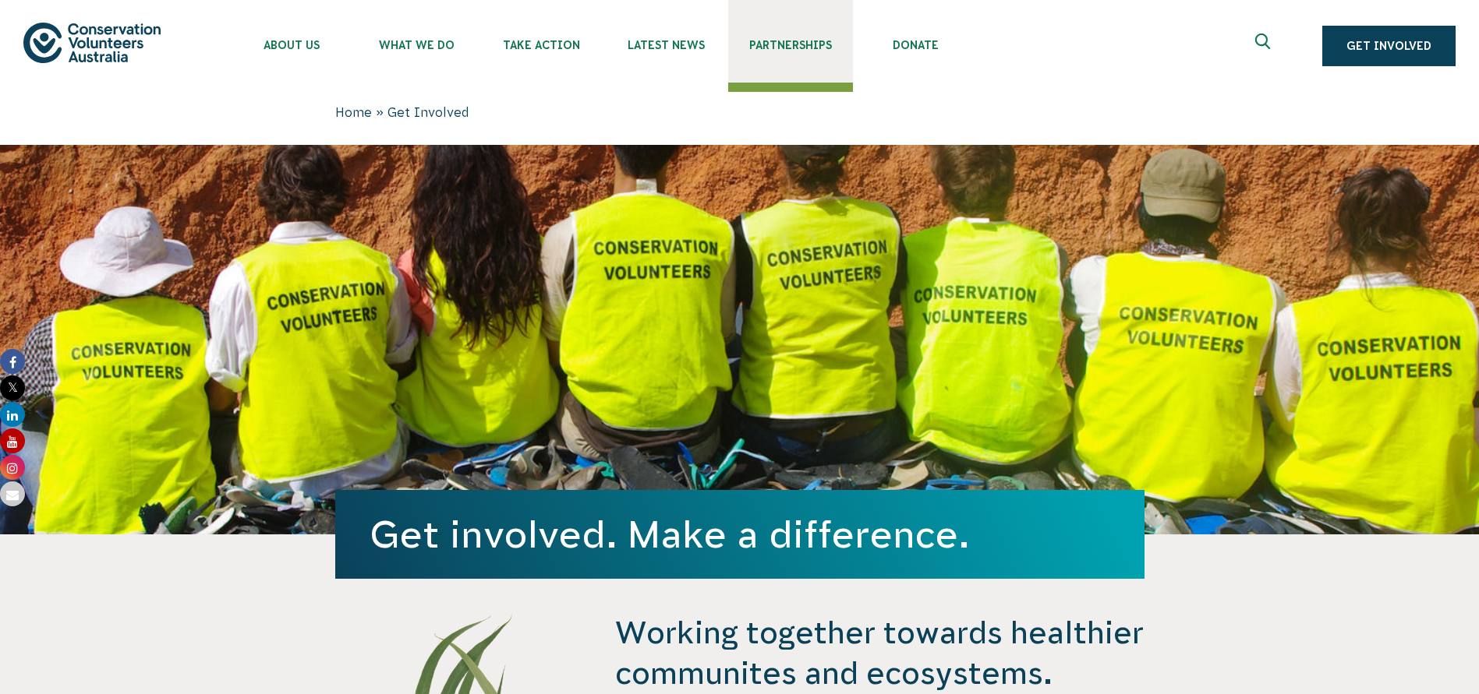
click at [804, 42] on span "Partnerships" at bounding box center [790, 45] width 125 height 12
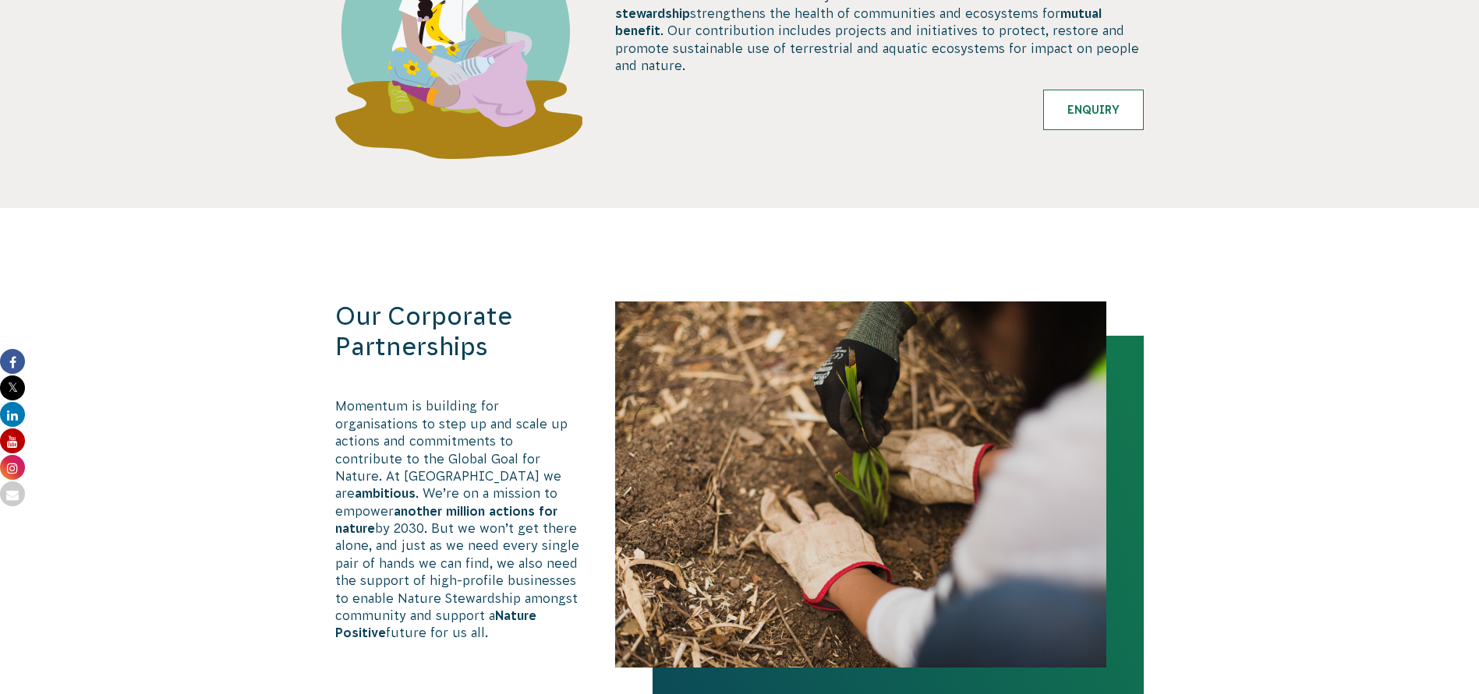
scroll to position [935, 0]
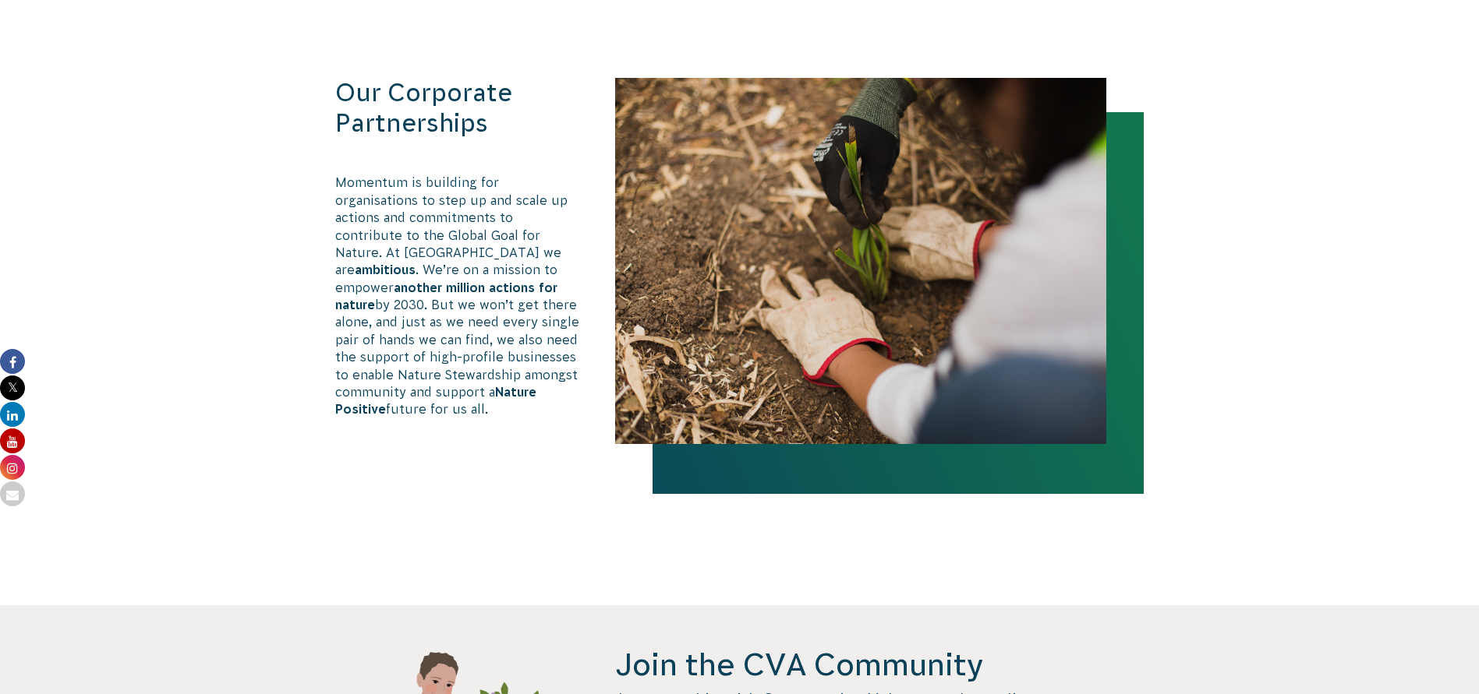
click at [719, 251] on img at bounding box center [860, 261] width 491 height 366
click at [386, 104] on h3 "Our Corporate Partnerships" at bounding box center [459, 108] width 248 height 61
click at [457, 366] on p "Momentum is building for organisations to step up and scale up actions and comm…" at bounding box center [459, 296] width 248 height 244
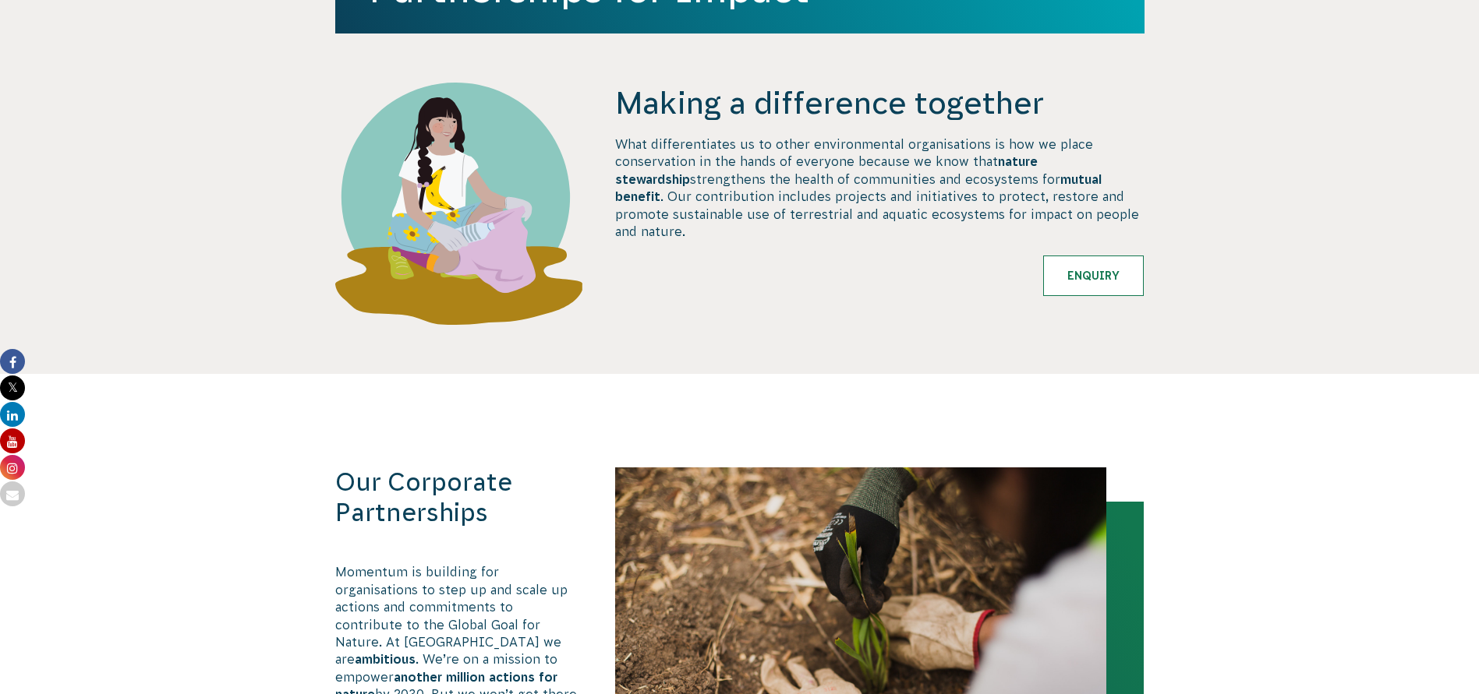
scroll to position [0, 0]
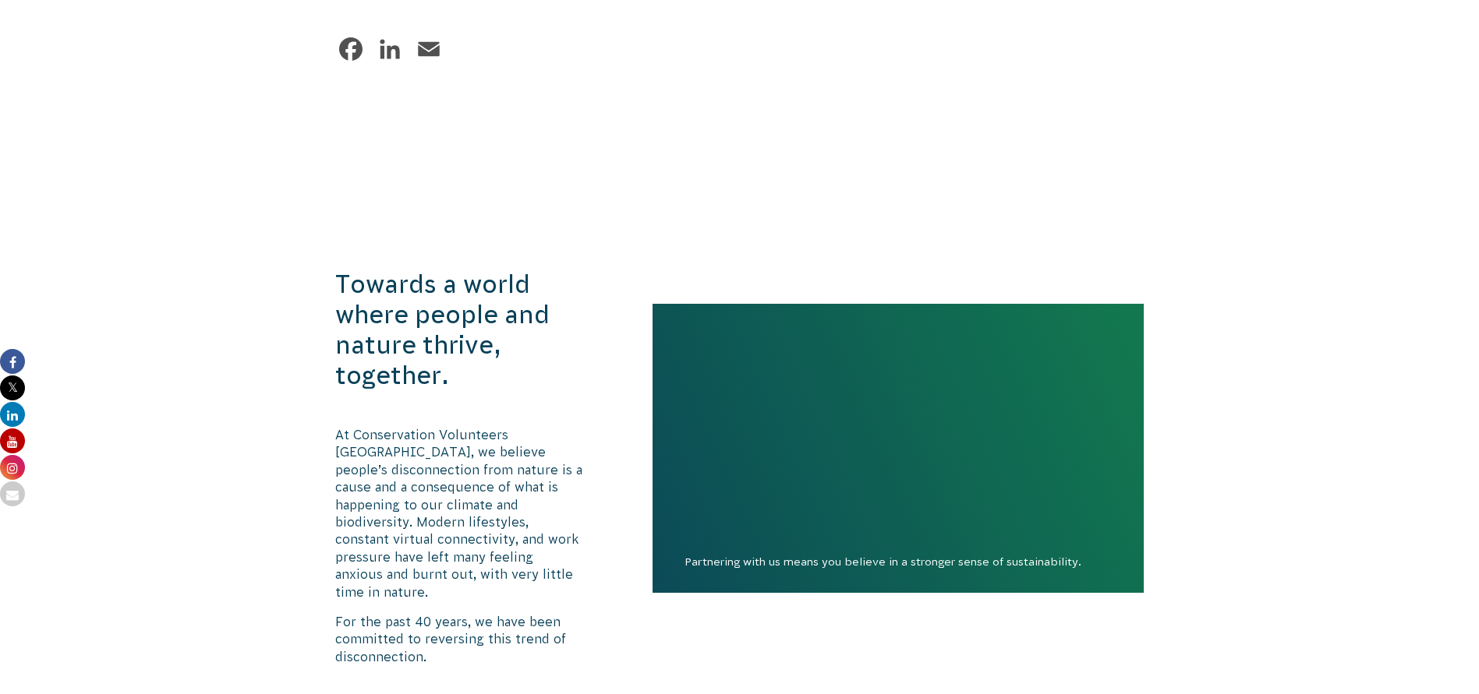
scroll to position [1013, 0]
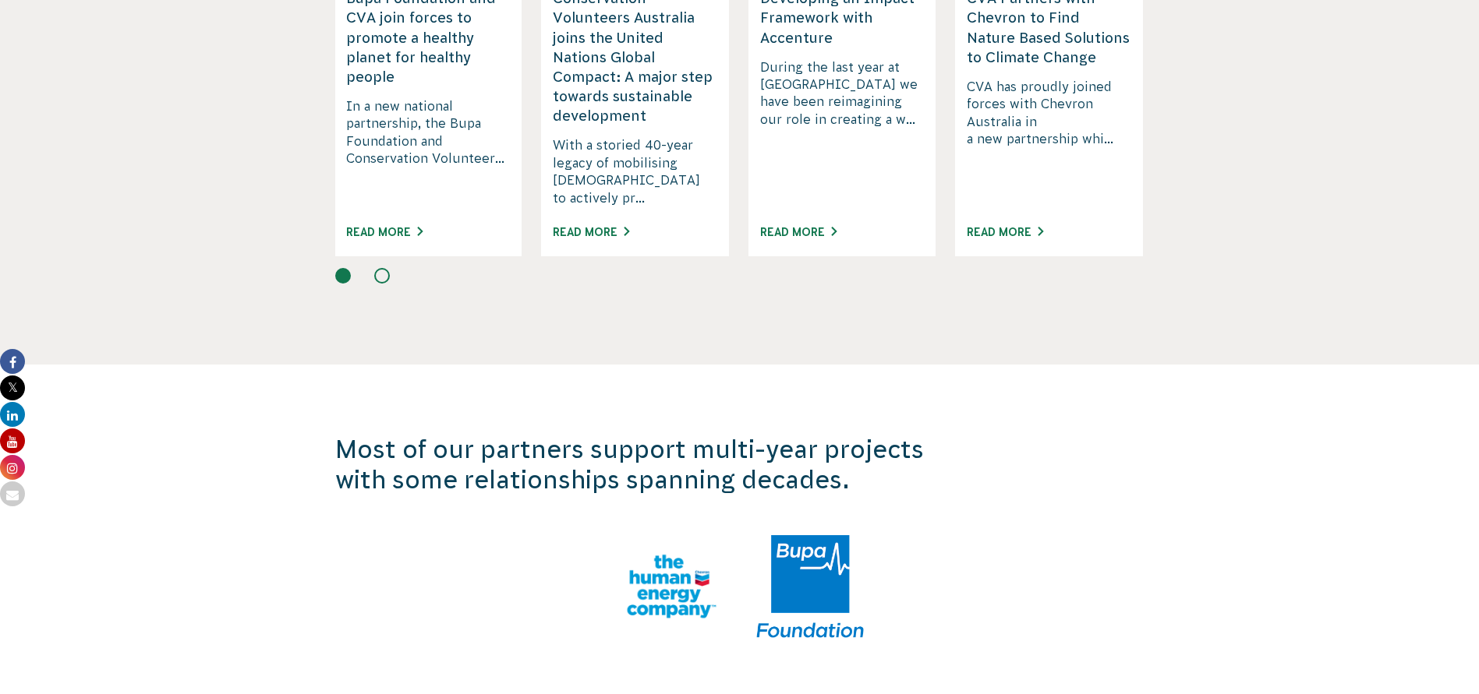
scroll to position [2494, 0]
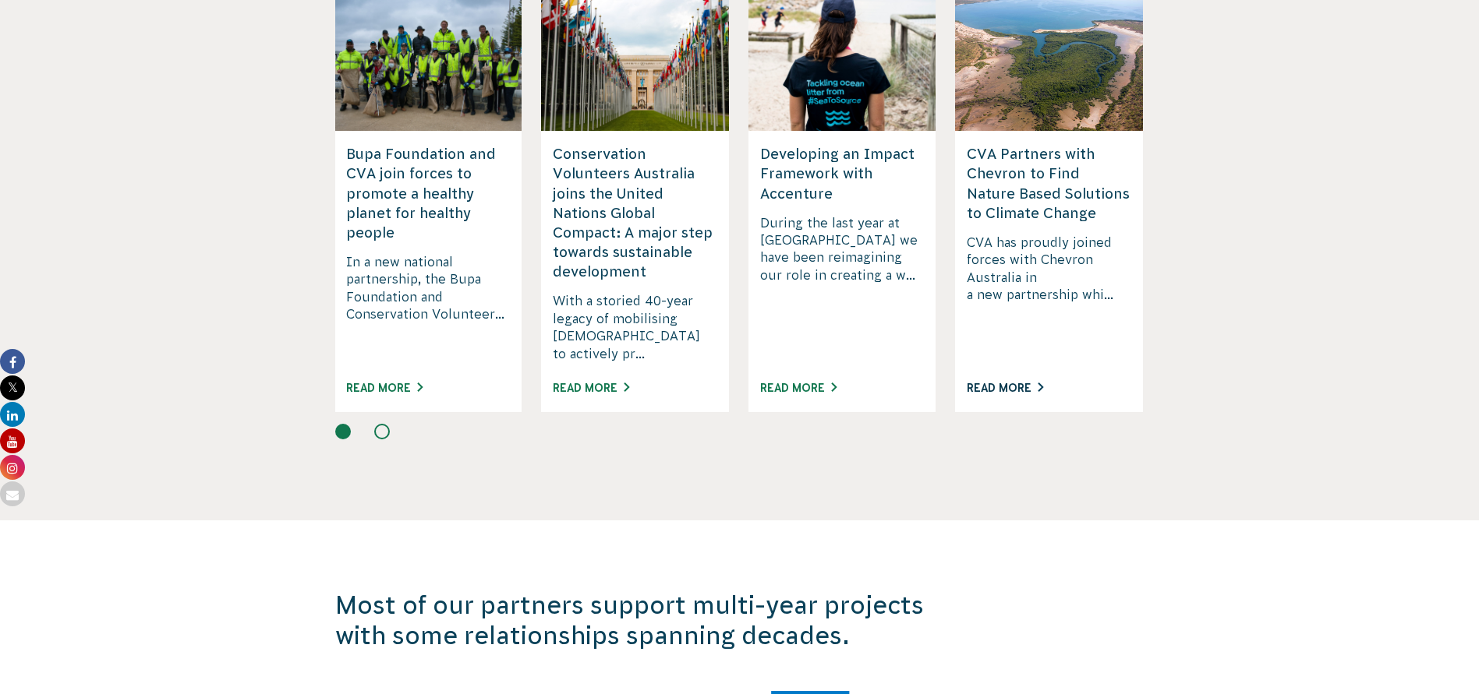
click at [1013, 382] on link "Read More" at bounding box center [1004, 388] width 76 height 12
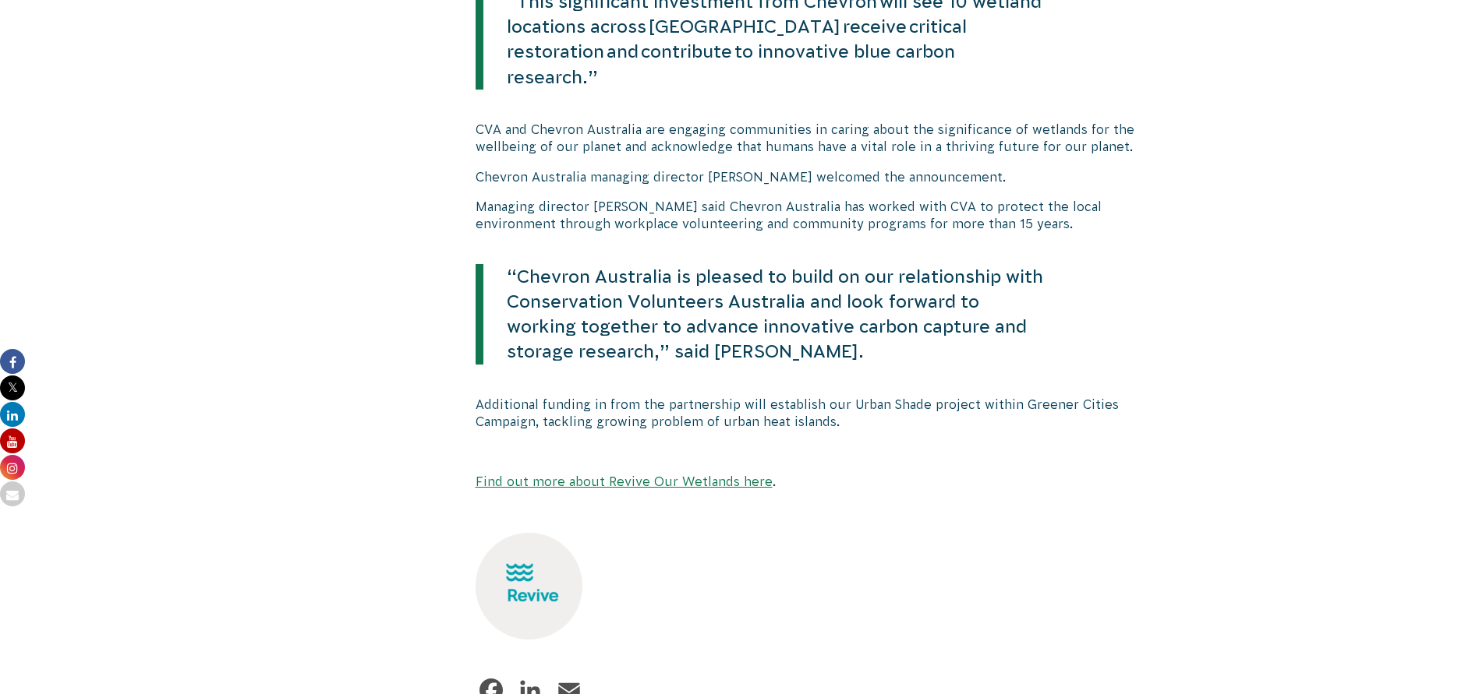
scroll to position [1949, 0]
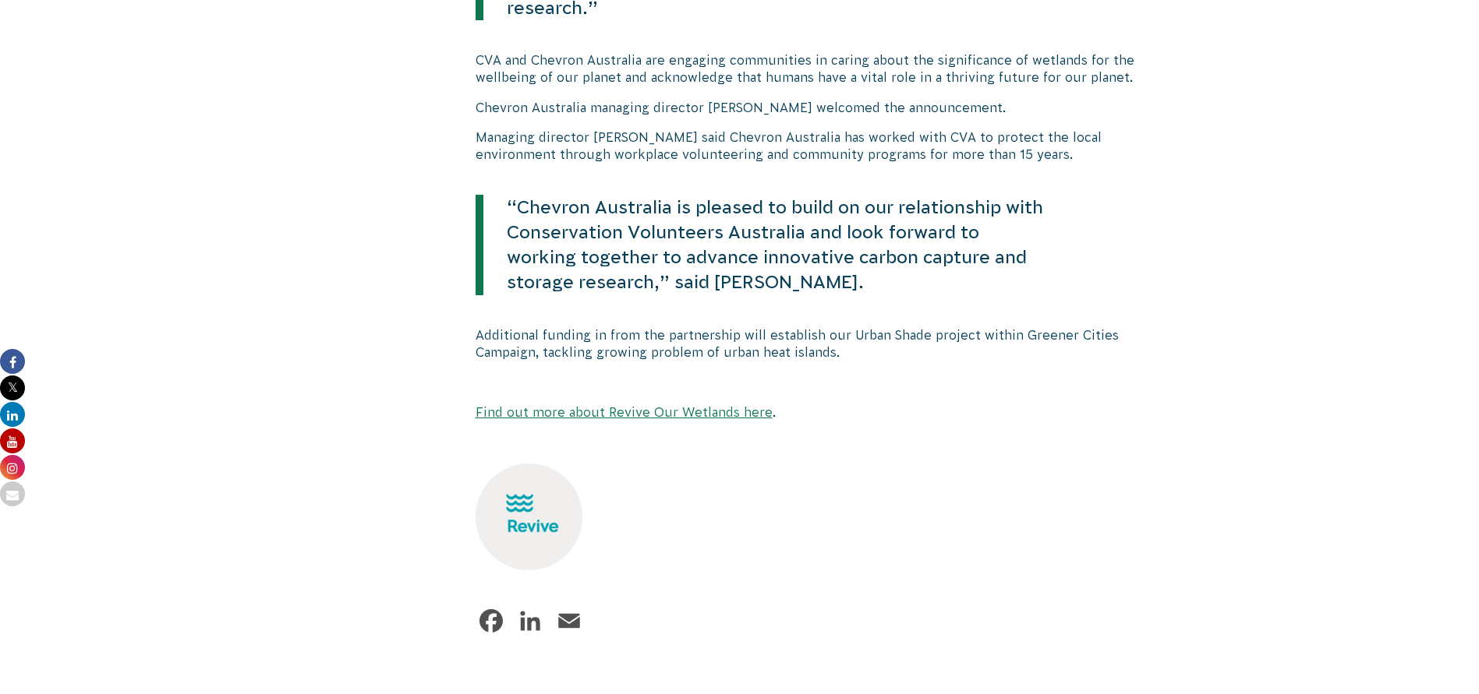
click at [716, 405] on link "Find out more about Revive Our Wetlands here" at bounding box center [623, 412] width 297 height 14
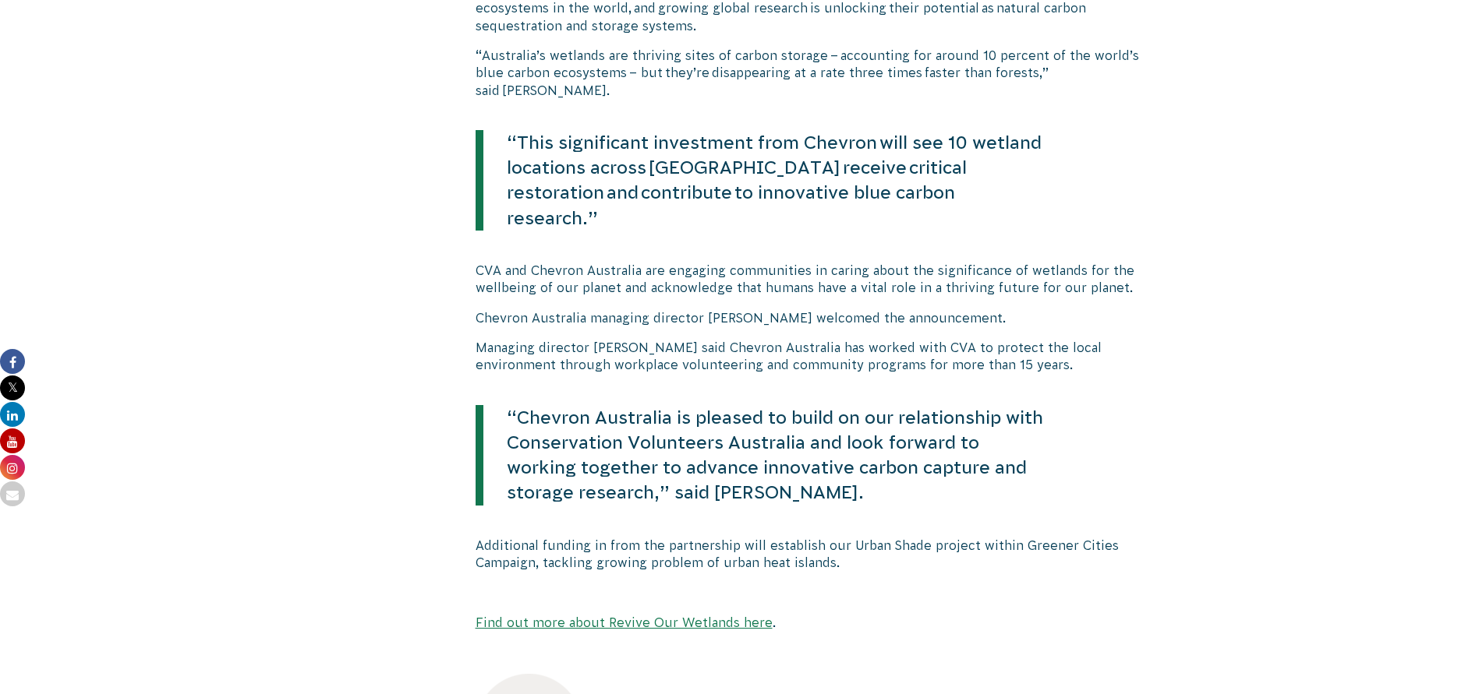
scroll to position [1715, 0]
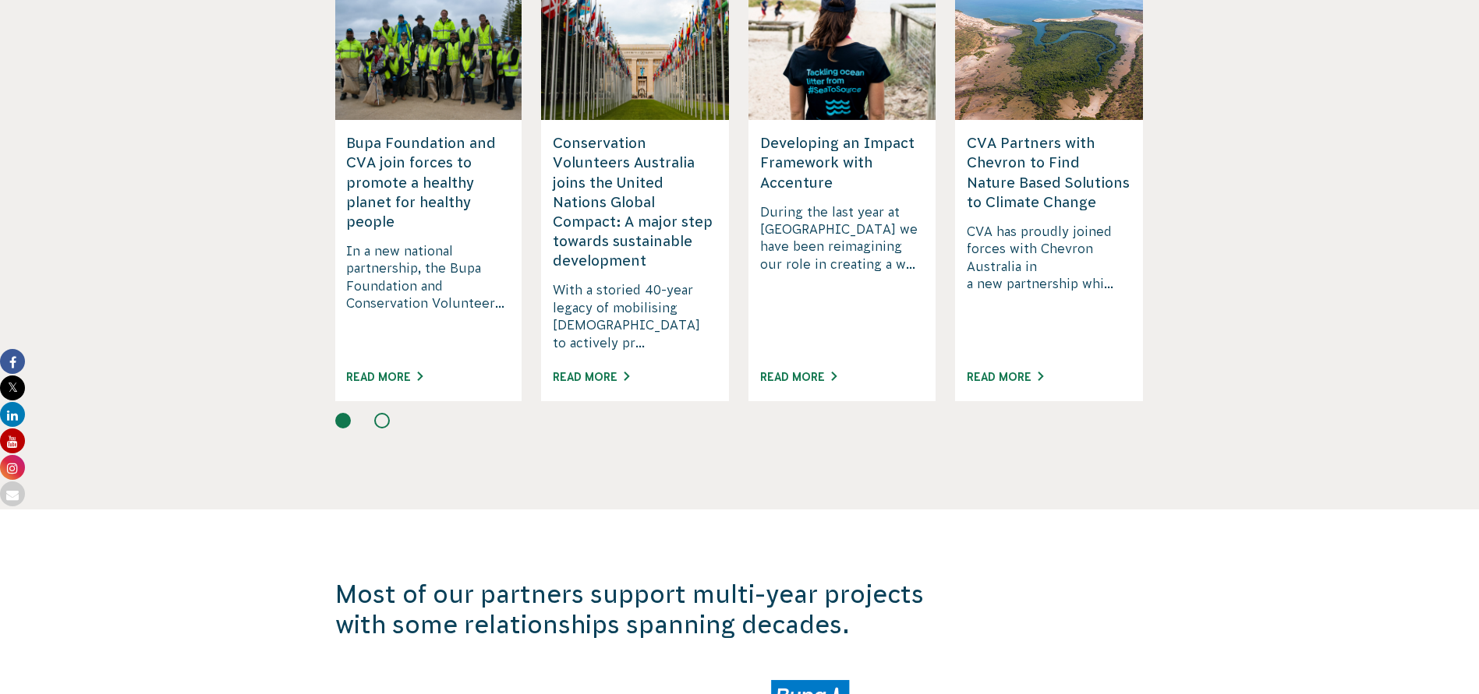
scroll to position [2650, 0]
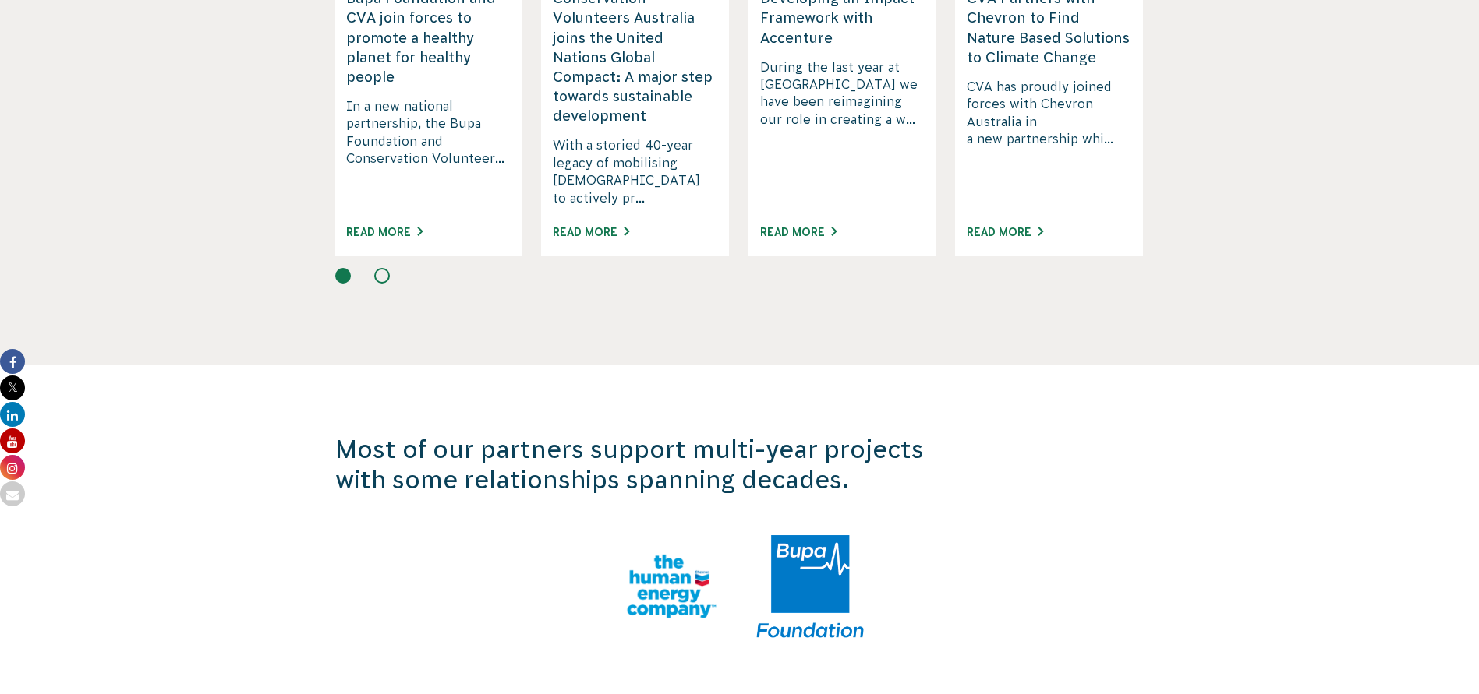
click at [818, 546] on img at bounding box center [810, 587] width 108 height 104
